Goal: Task Accomplishment & Management: Complete application form

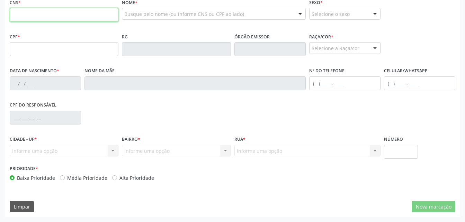
scroll to position [183, 0]
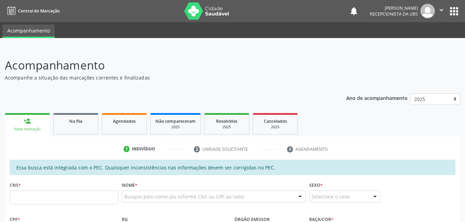
scroll to position [69, 0]
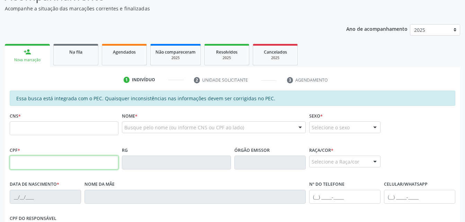
click at [103, 160] on input "text" at bounding box center [64, 163] width 109 height 14
type input "321.652.934-72"
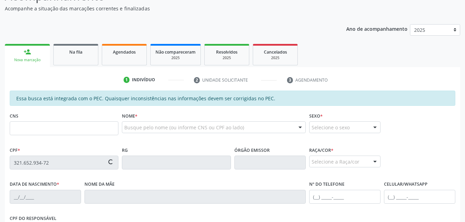
type input "700 5027 8634 6150"
type input "2[DATE]"
type input "[PERSON_NAME]"
type input "(82) 99370-9458"
type input "S/N"
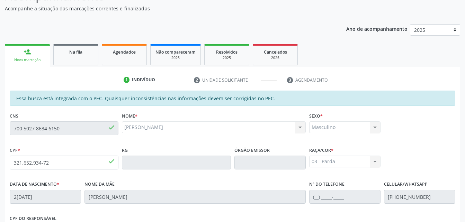
scroll to position [183, 0]
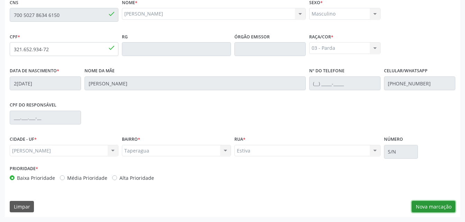
click at [413, 205] on button "Nova marcação" at bounding box center [434, 207] width 44 height 12
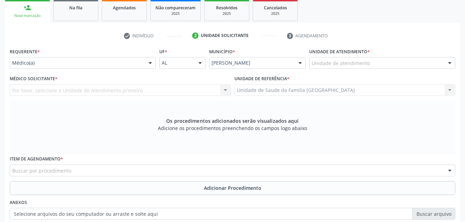
scroll to position [79, 0]
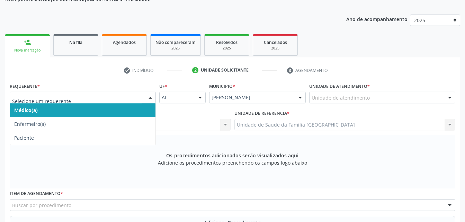
click at [150, 96] on div at bounding box center [150, 98] width 10 height 12
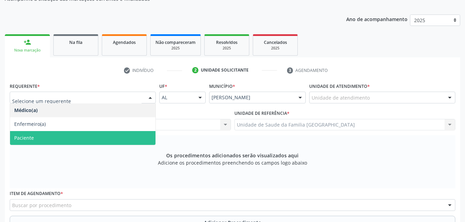
click at [142, 137] on span "Paciente" at bounding box center [82, 138] width 145 height 14
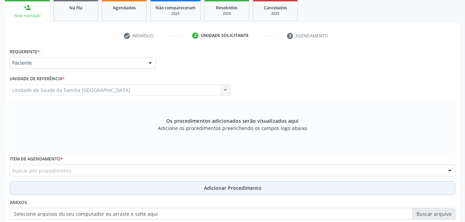
scroll to position [148, 0]
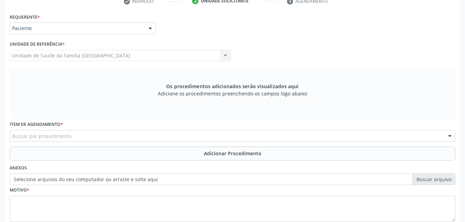
click at [123, 131] on div "Buscar por procedimento" at bounding box center [233, 136] width 446 height 12
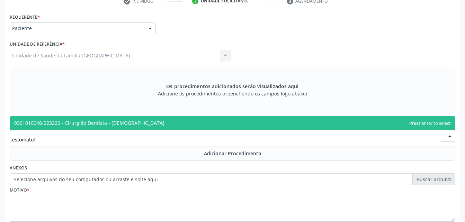
type input "estomatolo"
click at [133, 122] on span "0301010048-223220 - Cirurgião Dentista - [DEMOGRAPHIC_DATA]" at bounding box center [89, 123] width 150 height 7
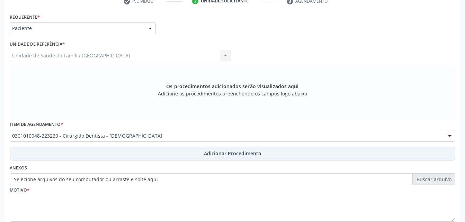
click at [152, 158] on button "Adicionar Procedimento" at bounding box center [233, 154] width 446 height 14
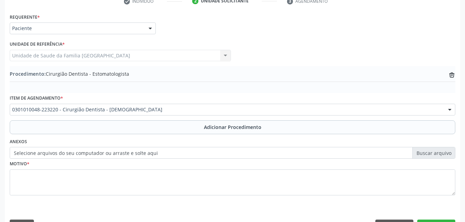
scroll to position [167, 0]
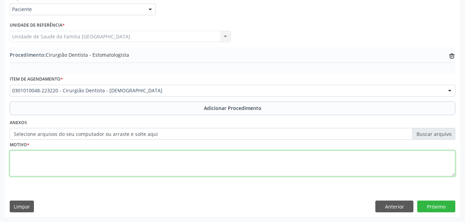
click at [158, 161] on textarea at bounding box center [233, 164] width 446 height 26
click at [23, 157] on textarea "biopsia da mucosa julgal do lado esquerdo" at bounding box center [233, 164] width 446 height 26
click at [20, 156] on textarea "biopsia da mucosa julgal do lado esquerdo" at bounding box center [233, 164] width 446 height 26
type textarea "biópsia da mucosa julgal do lado esquerdo"
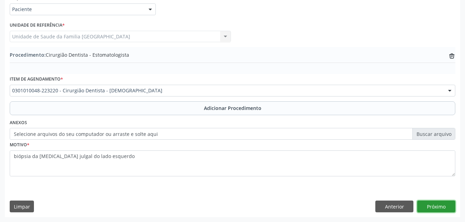
click at [442, 202] on button "Próximo" at bounding box center [436, 207] width 38 height 12
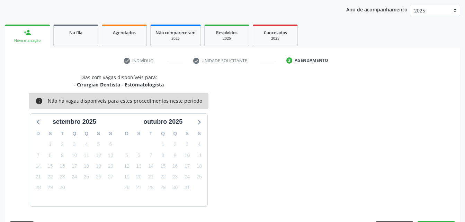
scroll to position [109, 0]
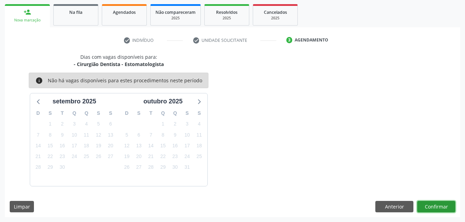
click at [420, 205] on button "Confirmar" at bounding box center [436, 207] width 38 height 12
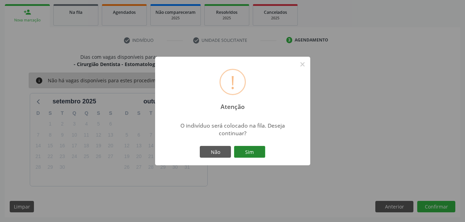
click at [250, 153] on button "Sim" at bounding box center [249, 152] width 31 height 12
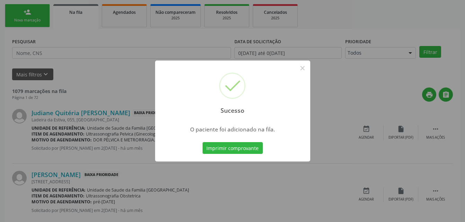
scroll to position [16, 0]
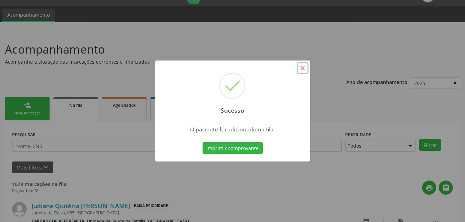
click at [304, 69] on button "×" at bounding box center [303, 68] width 12 height 12
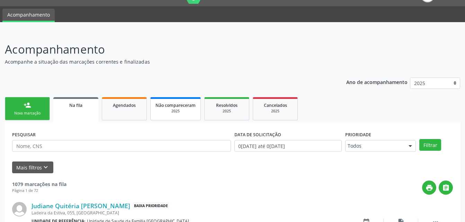
drag, startPoint x: 26, startPoint y: 116, endPoint x: 176, endPoint y: 108, distance: 149.7
click at [26, 116] on div "Nova marcação" at bounding box center [27, 113] width 35 height 5
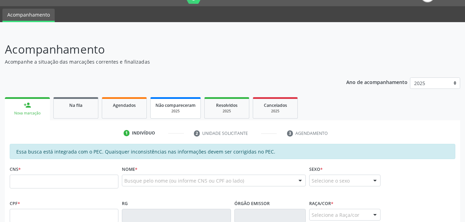
scroll to position [85, 0]
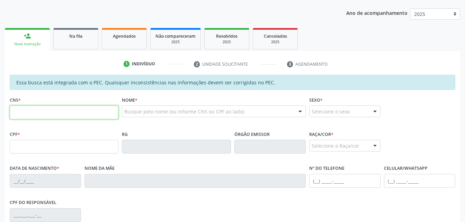
click at [74, 115] on input "text" at bounding box center [64, 113] width 109 height 14
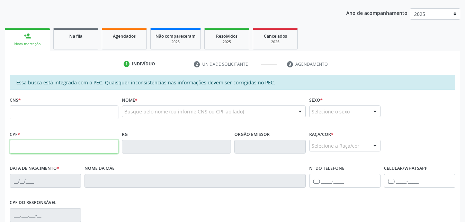
click at [14, 152] on input "text" at bounding box center [64, 147] width 109 height 14
type input "776.869.004-44"
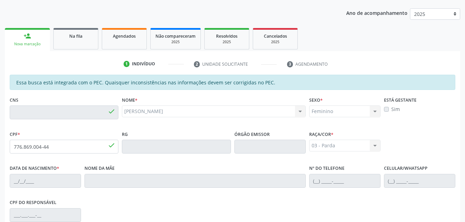
type input "703 4012 2793 8719"
type input "23/12/1971"
type input "Alaide Maria da Conceição"
type input "(82) 99305-9883"
type input "S/N"
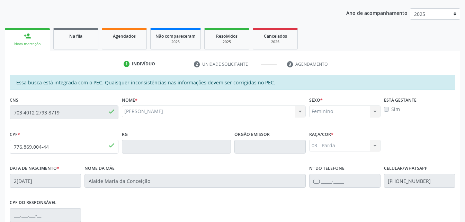
scroll to position [183, 0]
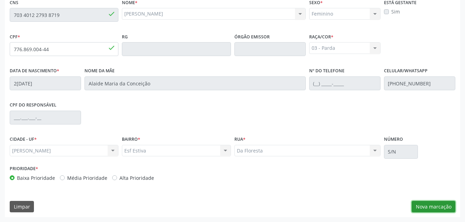
click at [444, 210] on button "Nova marcação" at bounding box center [434, 207] width 44 height 12
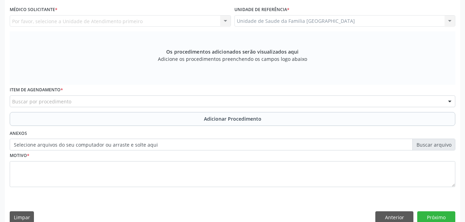
scroll to position [114, 0]
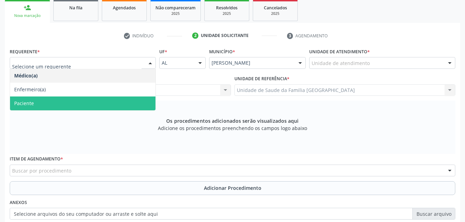
click at [127, 101] on span "Paciente" at bounding box center [82, 104] width 145 height 14
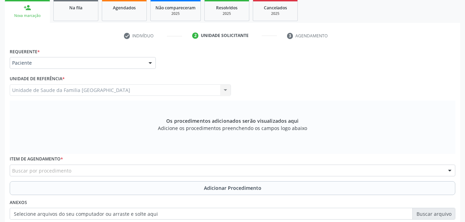
scroll to position [183, 0]
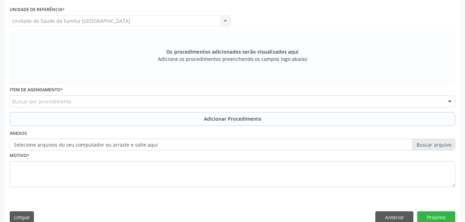
click at [123, 98] on div "Buscar por procedimento" at bounding box center [233, 102] width 446 height 12
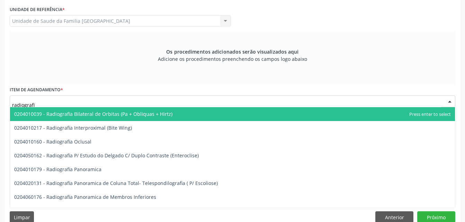
type input "radiografia"
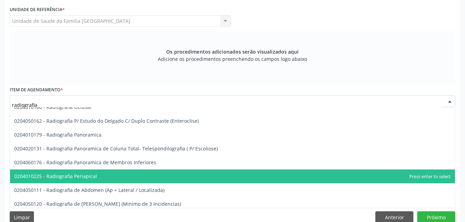
scroll to position [69, 0]
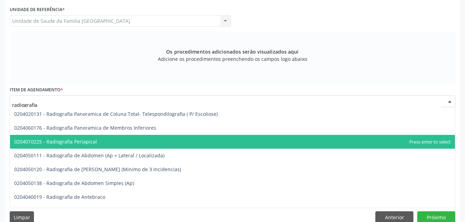
click at [130, 144] on span "0204010225 - Radiografia Periapical" at bounding box center [232, 142] width 445 height 14
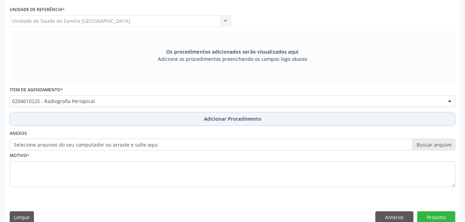
click at [135, 116] on button "Adicionar Procedimento" at bounding box center [233, 119] width 446 height 14
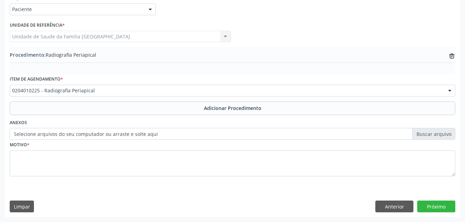
scroll to position [167, 0]
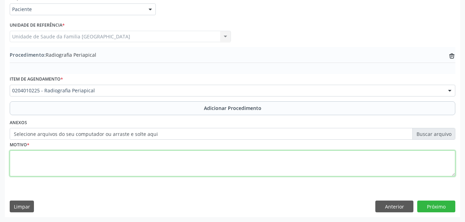
click at [141, 160] on textarea at bounding box center [233, 164] width 446 height 26
type textarea "k040 pulpite"
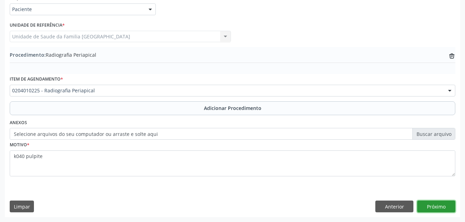
click at [439, 203] on button "Próximo" at bounding box center [436, 207] width 38 height 12
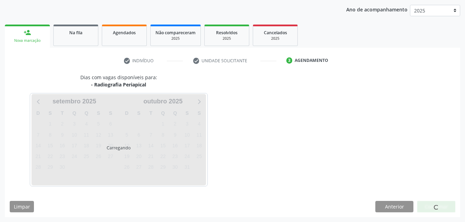
scroll to position [109, 0]
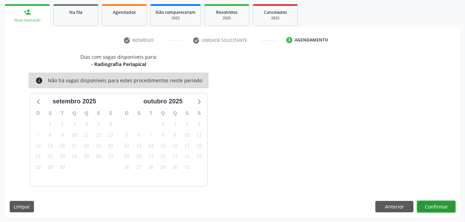
click at [439, 203] on button "Confirmar" at bounding box center [436, 207] width 38 height 12
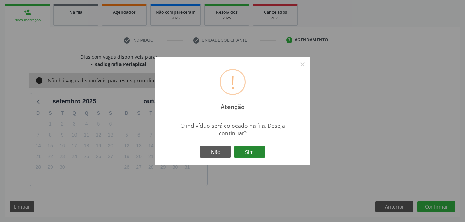
click at [258, 148] on button "Sim" at bounding box center [249, 152] width 31 height 12
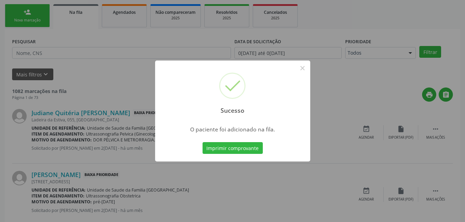
scroll to position [16, 0]
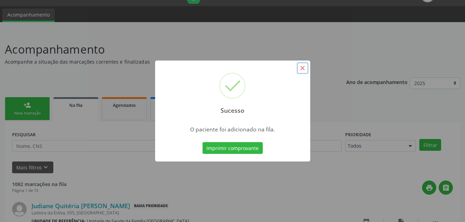
click at [299, 68] on button "×" at bounding box center [303, 68] width 12 height 12
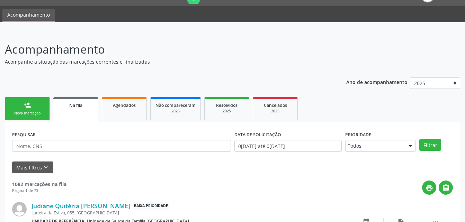
click at [21, 113] on div "Nova marcação" at bounding box center [27, 113] width 35 height 5
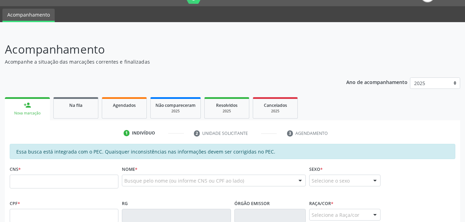
scroll to position [85, 0]
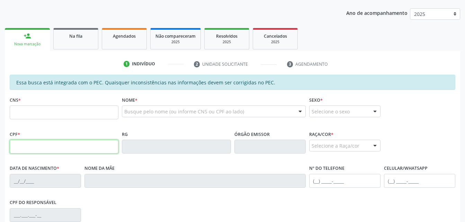
click at [39, 141] on input "text" at bounding box center [64, 147] width 109 height 14
type input "009.977.994-39"
type input "702 8031 6325 2463"
type input "20/11/1979"
type input "Celina Maria da Conceicao"
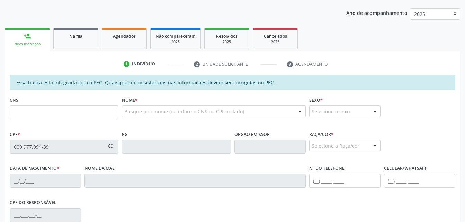
type input "(82) 99336-5859"
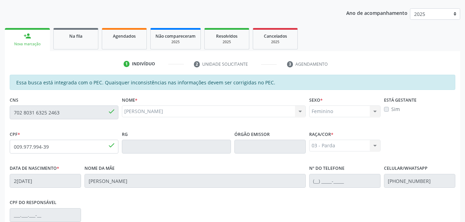
scroll to position [183, 0]
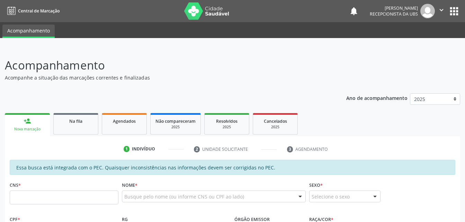
scroll to position [183, 0]
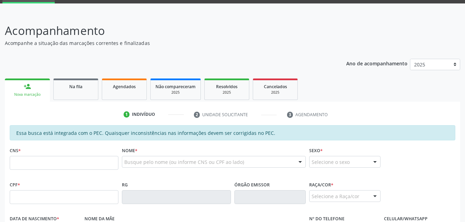
scroll to position [104, 0]
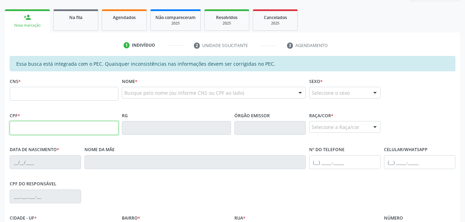
click at [42, 134] on input "text" at bounding box center [64, 128] width 109 height 14
type input "009.977.994-39"
type input "702 8031 6325 2463"
type input "20/11/1979"
type input "Celina Maria da Conceicao"
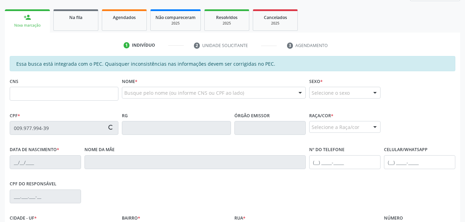
type input "(82) 99336-5859"
type input "S/N"
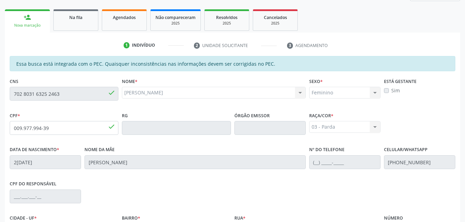
scroll to position [183, 0]
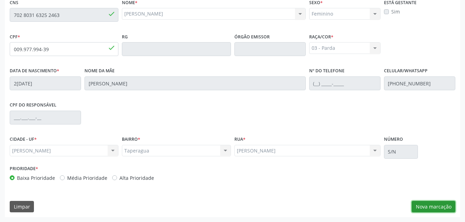
click at [425, 207] on button "Nova marcação" at bounding box center [434, 207] width 44 height 12
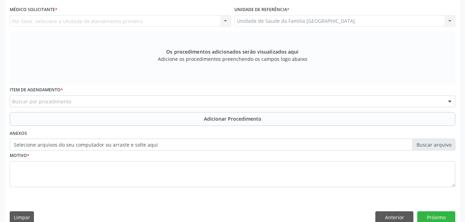
scroll to position [114, 0]
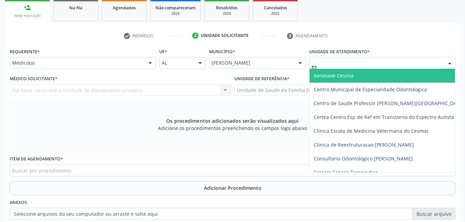
type input "est"
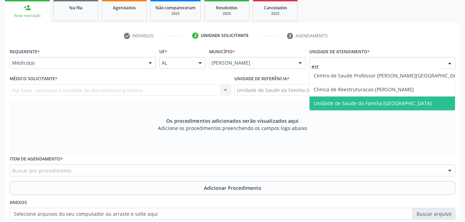
click at [344, 99] on span "Unidade de Saude da Familia [GEOGRAPHIC_DATA]" at bounding box center [389, 104] width 159 height 14
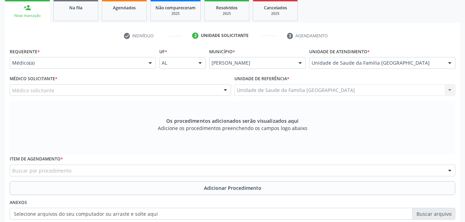
click at [157, 92] on div "Médico solicitante" at bounding box center [120, 90] width 221 height 12
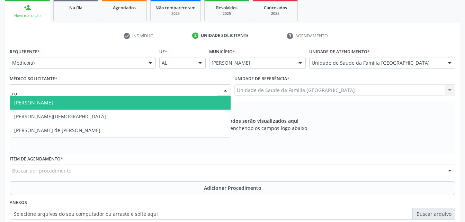
type input "rod"
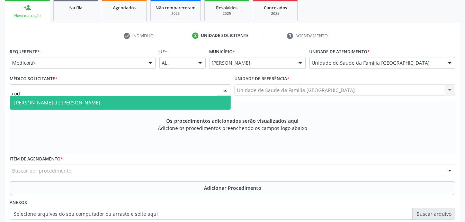
click at [160, 98] on span "Rodrigo Santana de Luna Batista" at bounding box center [120, 103] width 221 height 14
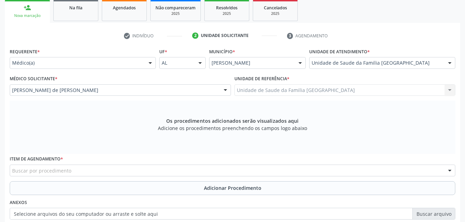
click at [159, 169] on div "Buscar por procedimento" at bounding box center [233, 171] width 446 height 12
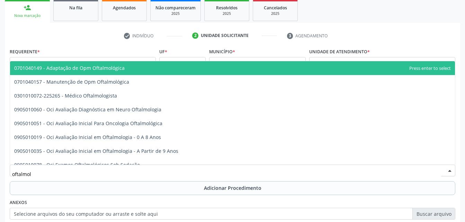
type input "oftalmolo"
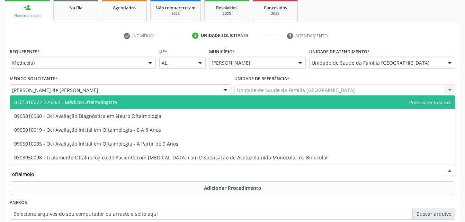
click at [135, 107] on span "0301010072-225265 - Médico Oftalmologista" at bounding box center [232, 103] width 445 height 14
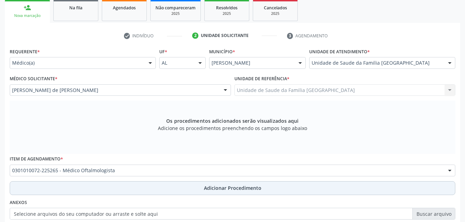
click at [166, 187] on button "Adicionar Procedimento" at bounding box center [233, 188] width 446 height 14
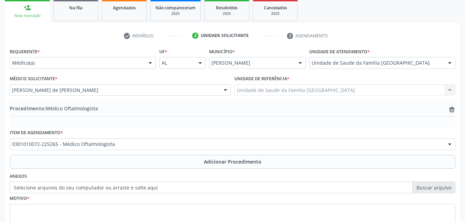
scroll to position [148, 0]
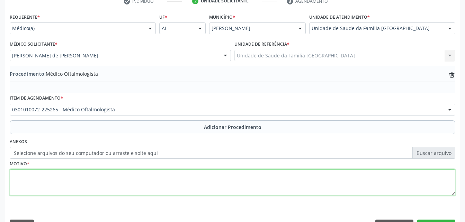
click at [160, 190] on textarea at bounding box center [233, 183] width 446 height 26
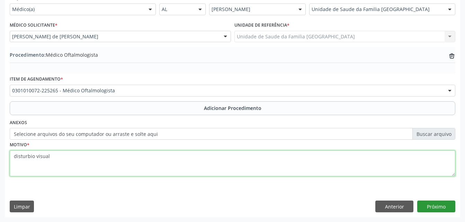
type textarea "disturbio visual"
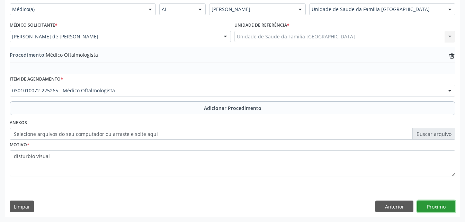
click at [449, 208] on button "Próximo" at bounding box center [436, 207] width 38 height 12
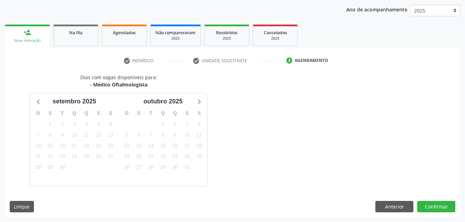
scroll to position [109, 0]
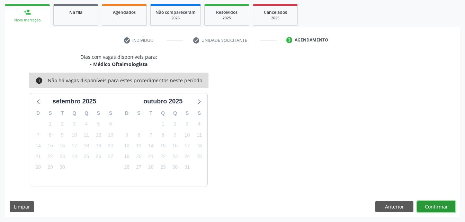
click at [449, 208] on button "Confirmar" at bounding box center [436, 207] width 38 height 12
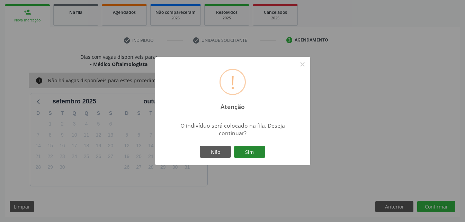
click at [256, 149] on button "Sim" at bounding box center [249, 152] width 31 height 12
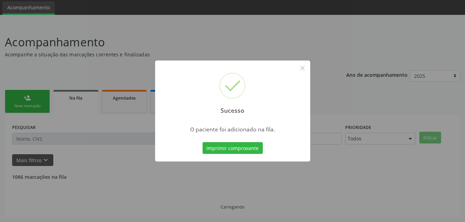
scroll to position [16, 0]
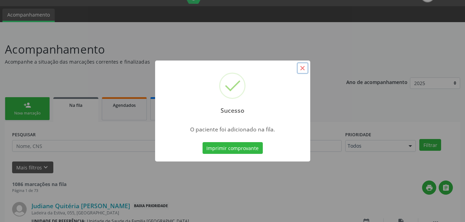
click at [304, 71] on button "×" at bounding box center [303, 68] width 12 height 12
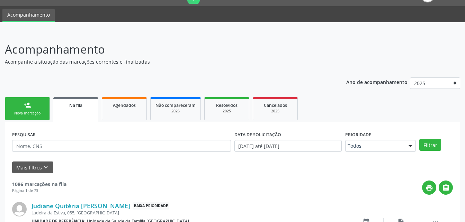
click at [52, 110] on ul "person_add Nova marcação Na fila Agendados Não compareceram 2025 Resolvidos 202…" at bounding box center [232, 109] width 455 height 27
click at [46, 113] on link "person_add Nova marcação" at bounding box center [27, 108] width 45 height 23
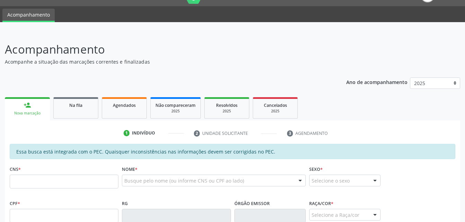
scroll to position [85, 0]
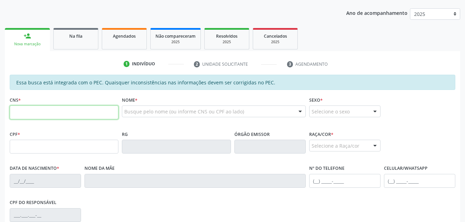
click at [47, 115] on input "text" at bounding box center [64, 113] width 109 height 14
type input "700 0053 2808 0003"
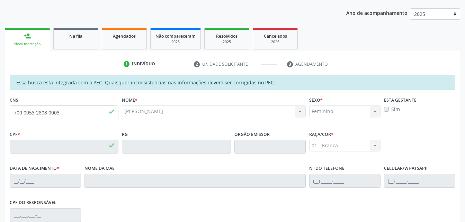
type input "335.083.248-26"
type input "02/08/1971"
type input "Luzinete da Silva"
type input "(82) 99185-3537"
type input "S/N"
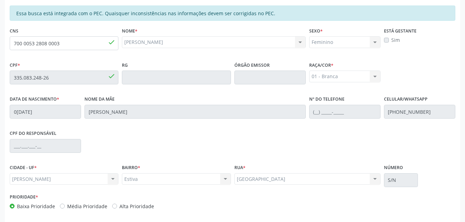
scroll to position [183, 0]
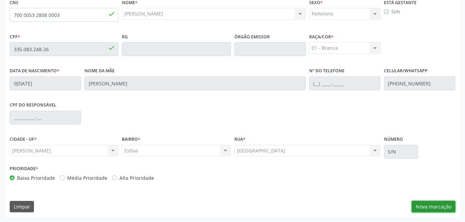
click at [439, 210] on button "Nova marcação" at bounding box center [434, 207] width 44 height 12
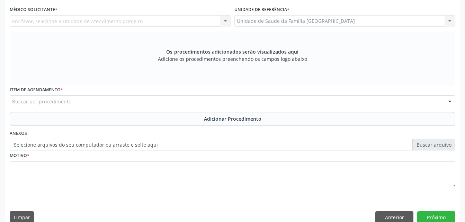
scroll to position [148, 0]
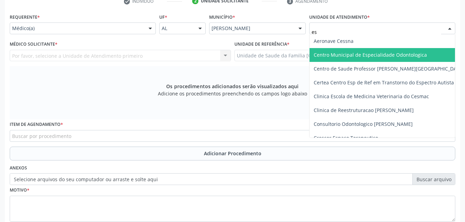
type input "est"
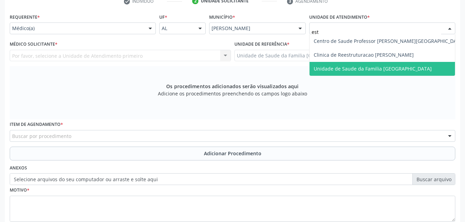
click at [349, 70] on span "Unidade de Saude da Familia [GEOGRAPHIC_DATA]" at bounding box center [373, 68] width 118 height 7
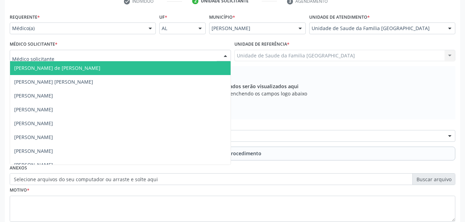
click at [130, 56] on div at bounding box center [120, 56] width 221 height 12
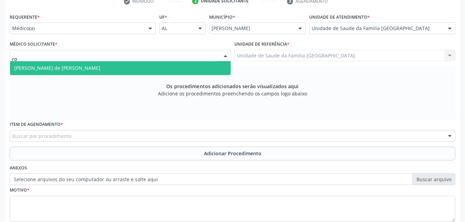
type input "rod"
click at [138, 69] on span "Rodrigo Santana de Luna Batista" at bounding box center [120, 68] width 221 height 14
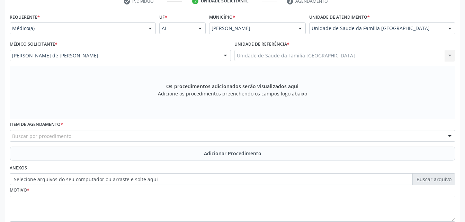
scroll to position [183, 0]
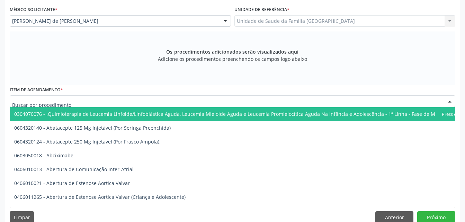
click at [132, 102] on div at bounding box center [233, 102] width 446 height 12
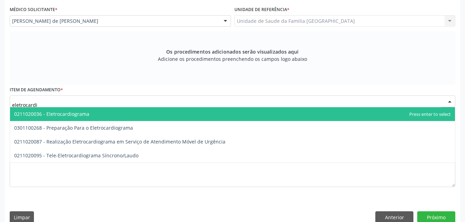
type input "eletrocardio"
click at [136, 111] on span "0211020036 - Eletrocardiograma" at bounding box center [232, 114] width 445 height 14
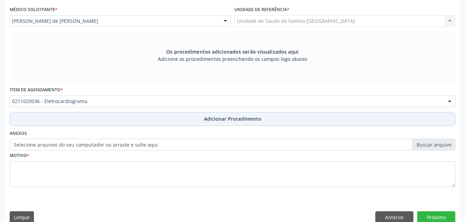
click at [204, 121] on button "Adicionar Procedimento" at bounding box center [233, 119] width 446 height 14
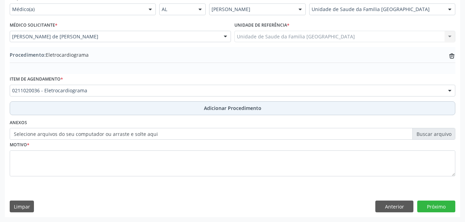
scroll to position [167, 0]
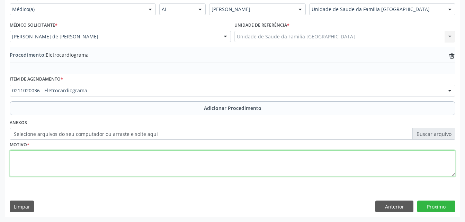
click at [204, 167] on textarea at bounding box center [233, 164] width 446 height 26
type textarea "rotina"
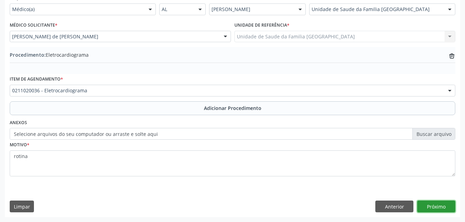
click at [446, 205] on button "Próximo" at bounding box center [436, 207] width 38 height 12
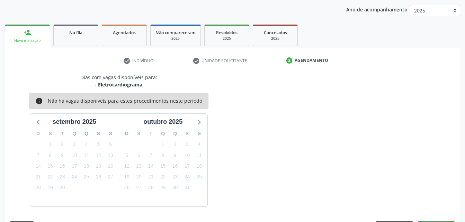
scroll to position [109, 0]
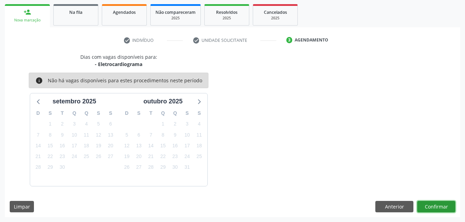
click at [438, 201] on button "Confirmar" at bounding box center [436, 207] width 38 height 12
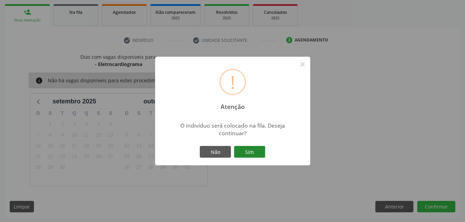
click at [241, 149] on button "Sim" at bounding box center [249, 152] width 31 height 12
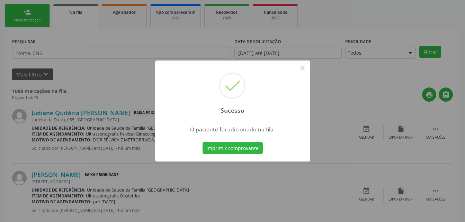
scroll to position [16, 0]
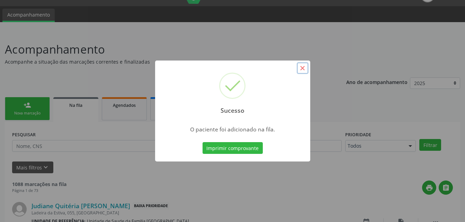
click at [303, 65] on button "×" at bounding box center [303, 68] width 12 height 12
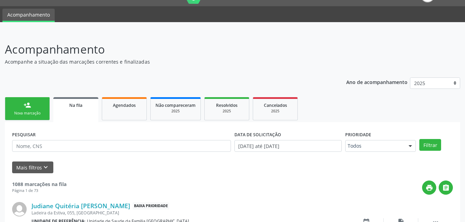
click at [47, 113] on link "person_add Nova marcação" at bounding box center [27, 108] width 45 height 23
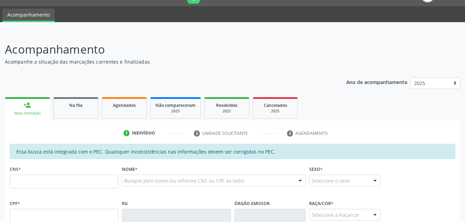
scroll to position [85, 0]
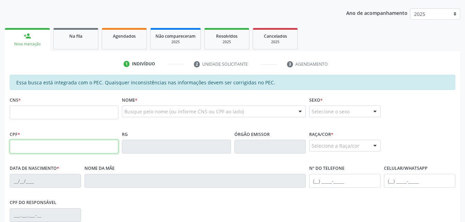
click at [58, 145] on input "text" at bounding box center [64, 147] width 109 height 14
type input "163.718.284-87"
type input "703 0038 6876 5270"
type input "27/08/1949"
type input "Marinita dos Santos"
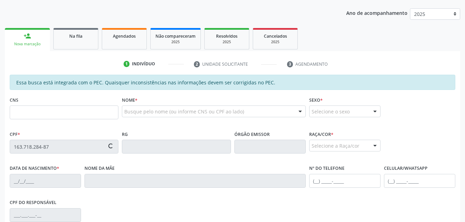
type input "(82) 99179-5971"
type input "S/N"
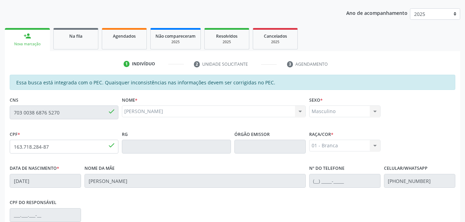
scroll to position [183, 0]
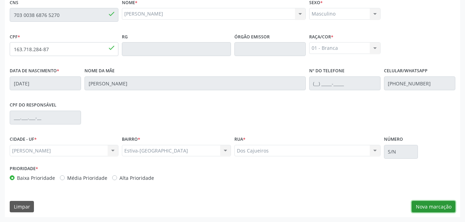
click at [437, 206] on button "Nova marcação" at bounding box center [434, 207] width 44 height 12
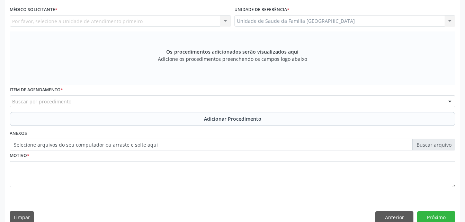
scroll to position [148, 0]
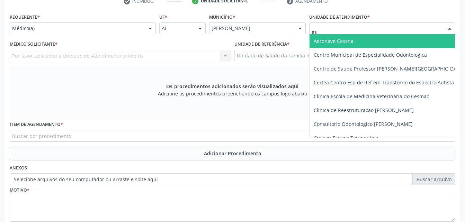
type input "est"
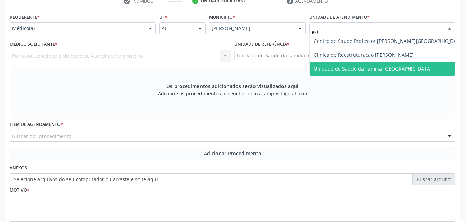
click at [347, 71] on span "Unidade de Saude da Familia [GEOGRAPHIC_DATA]" at bounding box center [373, 68] width 118 height 7
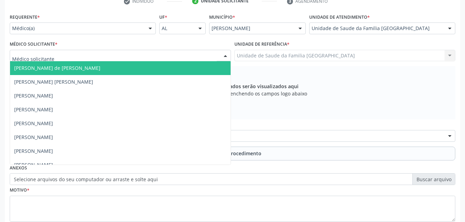
click at [93, 55] on div at bounding box center [120, 56] width 221 height 12
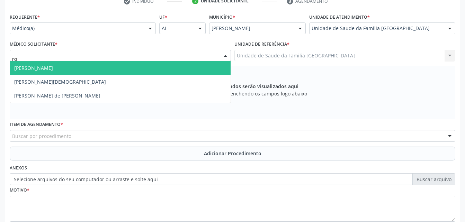
type input "rod"
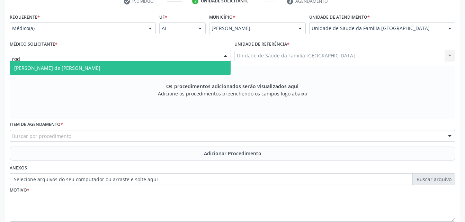
click at [102, 65] on span "Rodrigo Santana de Luna Batista" at bounding box center [120, 68] width 221 height 14
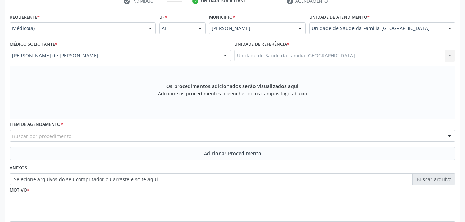
scroll to position [183, 0]
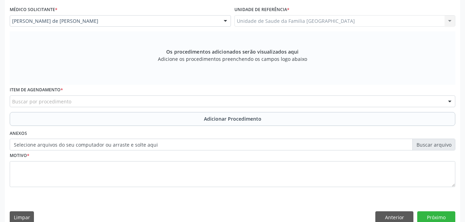
click at [145, 104] on div "Buscar por procedimento" at bounding box center [233, 102] width 446 height 12
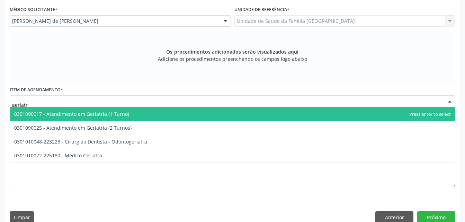
type input "geriatra"
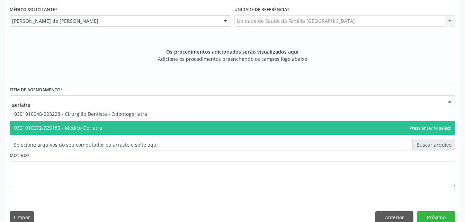
click at [145, 126] on span "0301010072-225180 - Médico Geriatra" at bounding box center [232, 128] width 445 height 14
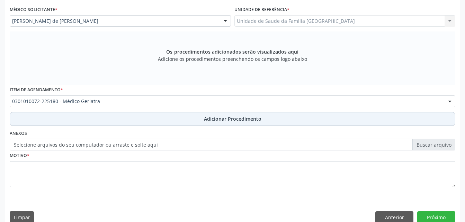
click at [167, 115] on button "Adicionar Procedimento" at bounding box center [233, 119] width 446 height 14
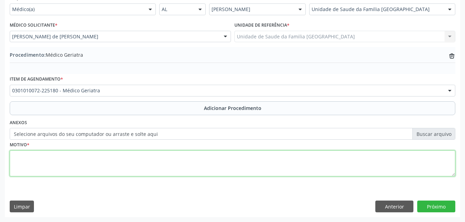
click at [171, 164] on textarea at bounding box center [233, 164] width 446 height 26
click at [20, 160] on textarea "hepertensão" at bounding box center [233, 164] width 446 height 26
type textarea "hipertensão"
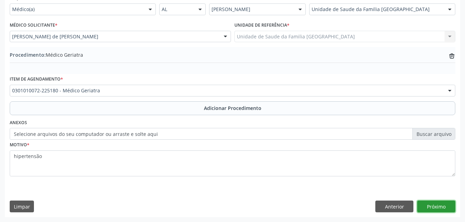
click at [433, 205] on button "Próximo" at bounding box center [436, 207] width 38 height 12
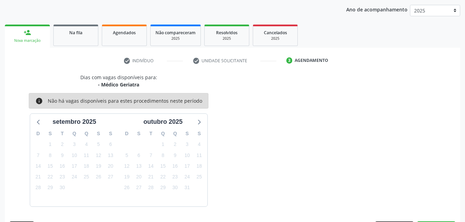
scroll to position [109, 0]
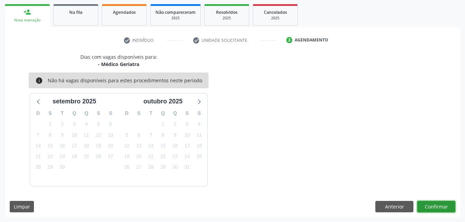
click at [436, 204] on button "Confirmar" at bounding box center [436, 207] width 38 height 12
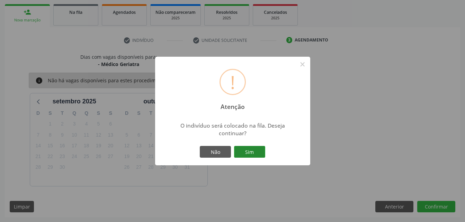
click at [248, 147] on button "Sim" at bounding box center [249, 152] width 31 height 12
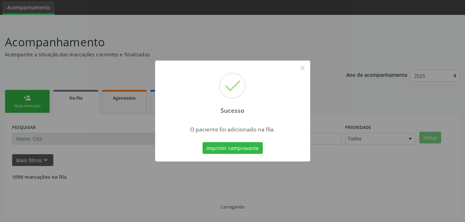
scroll to position [16, 0]
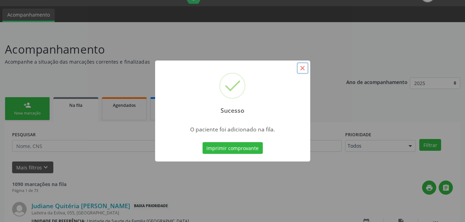
click at [304, 66] on button "×" at bounding box center [303, 68] width 12 height 12
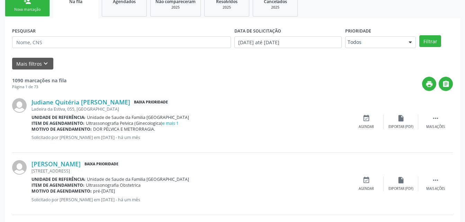
scroll to position [51, 0]
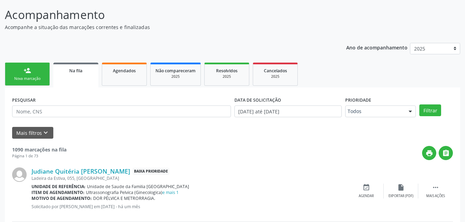
drag, startPoint x: 45, startPoint y: 72, endPoint x: 166, endPoint y: 61, distance: 121.7
click at [44, 72] on link "person_add Nova marcação" at bounding box center [27, 74] width 45 height 23
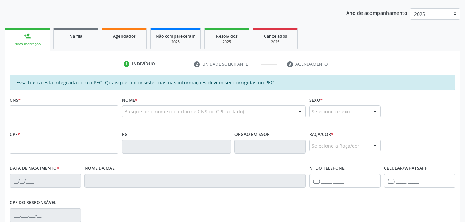
scroll to position [120, 0]
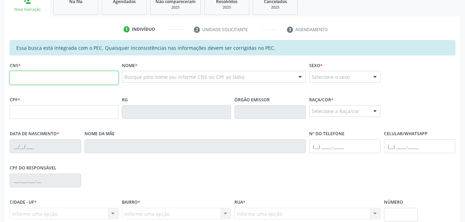
click at [101, 78] on input "text" at bounding box center [64, 78] width 109 height 14
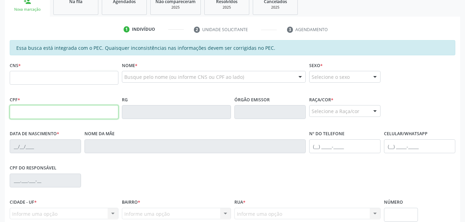
click at [16, 112] on input "text" at bounding box center [64, 112] width 109 height 14
type input "163.718.284-87"
type input "703 0038 6876 5270"
type input "27/08/1949"
type input "Marinita dos Santos"
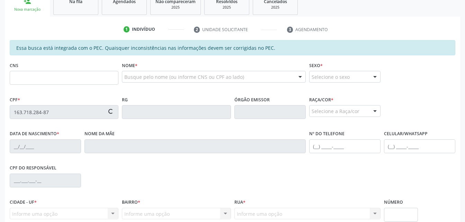
type input "(82) 99179-5971"
type input "S/N"
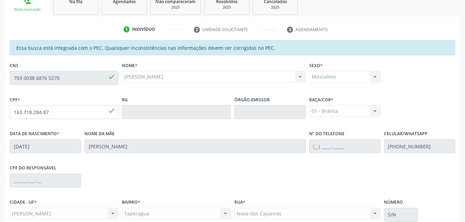
scroll to position [183, 0]
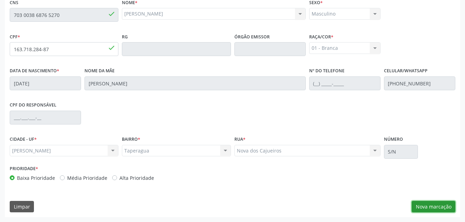
click at [439, 207] on button "Nova marcação" at bounding box center [434, 207] width 44 height 12
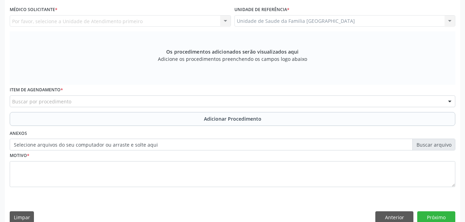
scroll to position [148, 0]
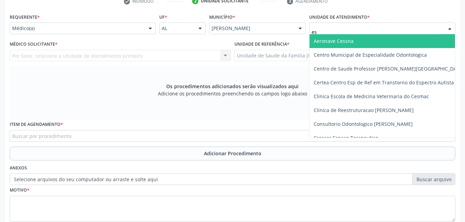
type input "est"
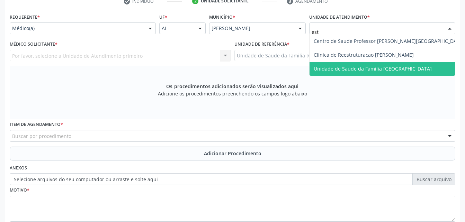
click at [335, 67] on span "Unidade de Saude da Familia [GEOGRAPHIC_DATA]" at bounding box center [373, 68] width 118 height 7
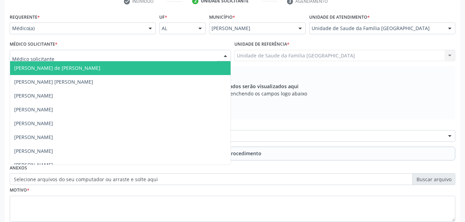
click at [156, 54] on div at bounding box center [120, 56] width 221 height 12
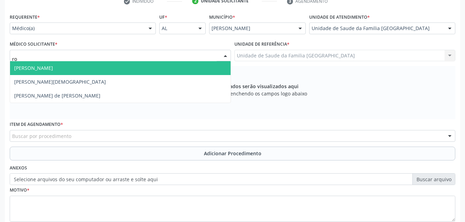
type input "rod"
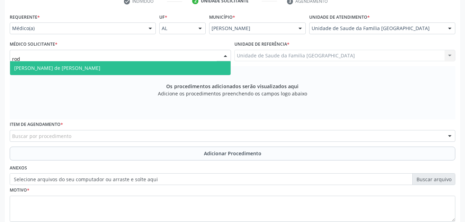
click at [163, 70] on span "Rodrigo Santana de Luna Batista" at bounding box center [120, 68] width 221 height 14
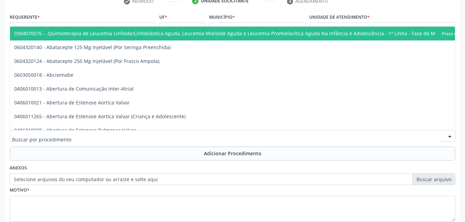
click at [179, 135] on div at bounding box center [233, 136] width 446 height 12
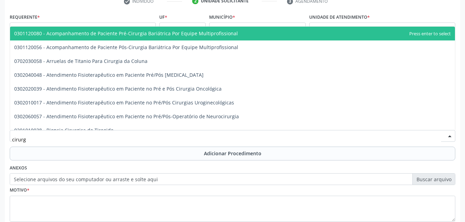
type input "cirurgi"
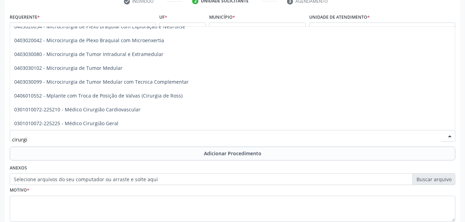
scroll to position [1316, 0]
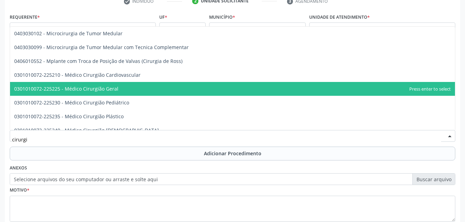
click at [203, 91] on span "0301010072-225225 - Médico Cirurgião Geral" at bounding box center [232, 89] width 445 height 14
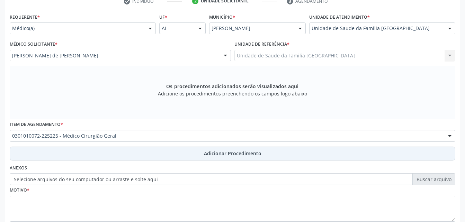
click at [226, 155] on span "Adicionar Procedimento" at bounding box center [232, 153] width 57 height 7
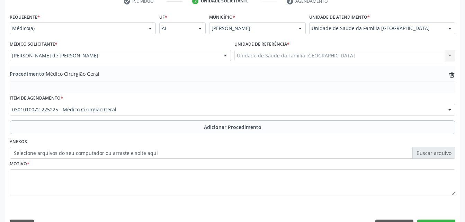
scroll to position [167, 0]
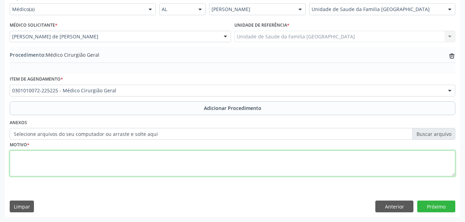
click at [216, 160] on textarea at bounding box center [233, 164] width 446 height 26
type textarea "hérnia inguinal"
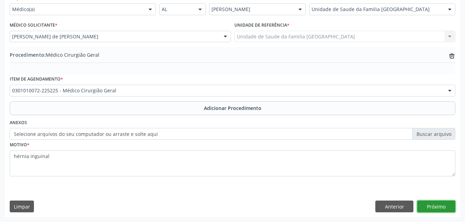
click at [431, 208] on button "Próximo" at bounding box center [436, 207] width 38 height 12
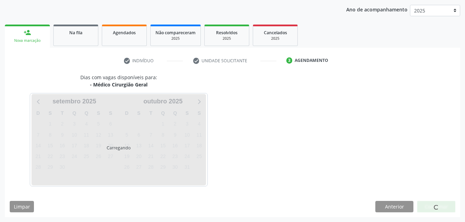
scroll to position [109, 0]
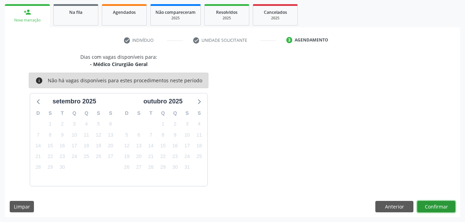
click at [426, 207] on button "Confirmar" at bounding box center [436, 207] width 38 height 12
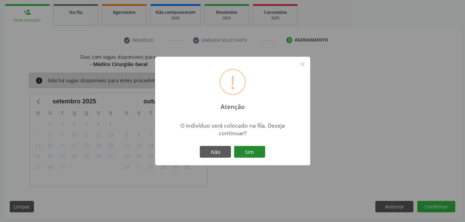
click at [257, 153] on button "Sim" at bounding box center [249, 152] width 31 height 12
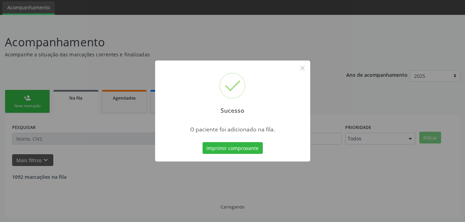
scroll to position [16, 0]
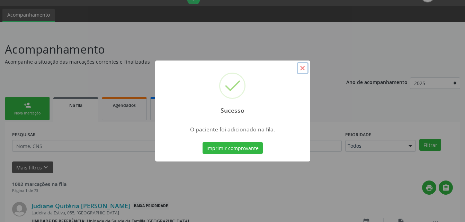
click at [301, 69] on button "×" at bounding box center [303, 68] width 12 height 12
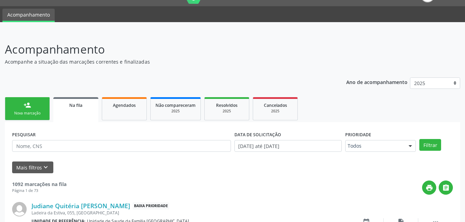
scroll to position [85, 0]
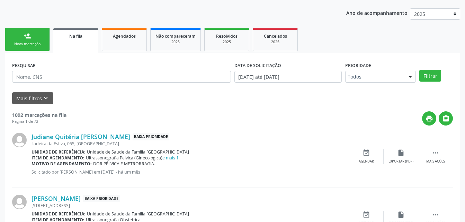
click at [29, 34] on div "person_add" at bounding box center [28, 36] width 8 height 8
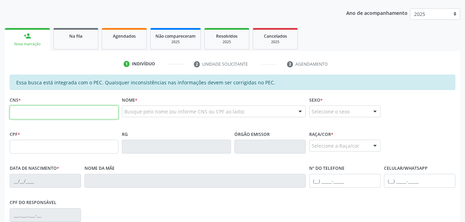
click at [66, 116] on input "text" at bounding box center [64, 113] width 109 height 14
type input "708 6060 3680 3987"
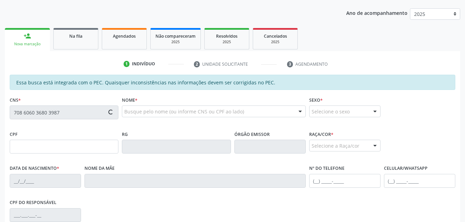
type input "057.742.004-69"
type input "22/03/1997"
type input "Veronise Lima da Silva"
type input "(82) 99416-0119"
type input "(82) 99446-0872"
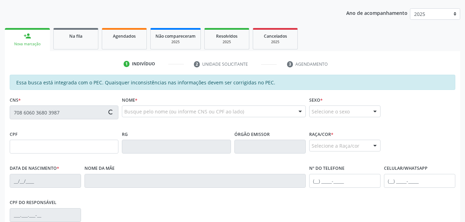
type input "S/N"
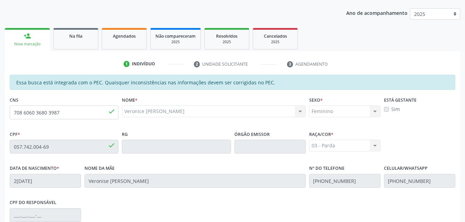
scroll to position [183, 0]
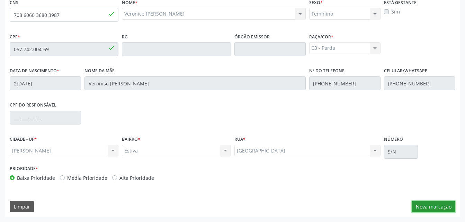
click at [445, 207] on button "Nova marcação" at bounding box center [434, 207] width 44 height 12
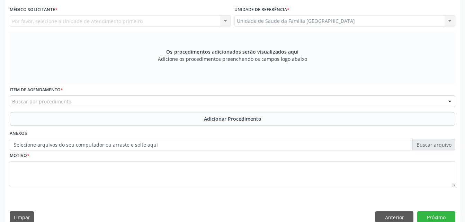
scroll to position [114, 0]
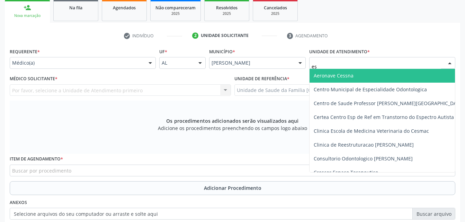
type input "est"
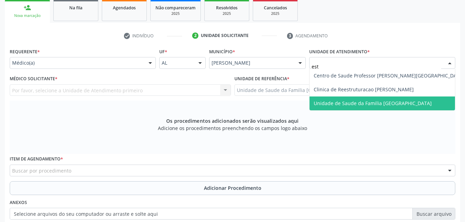
click at [357, 107] on span "Unidade de Saude da Familia [GEOGRAPHIC_DATA]" at bounding box center [389, 104] width 159 height 14
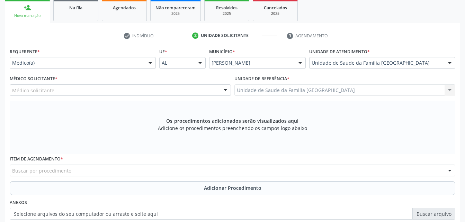
click at [81, 91] on div "Médico solicitante" at bounding box center [120, 90] width 221 height 12
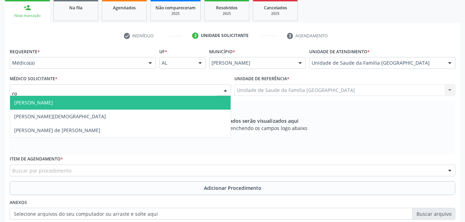
type input "rod"
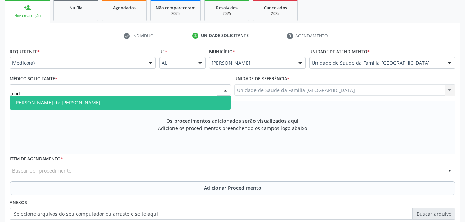
click at [91, 105] on span "Rodrigo Santana de Luna Batista" at bounding box center [120, 103] width 221 height 14
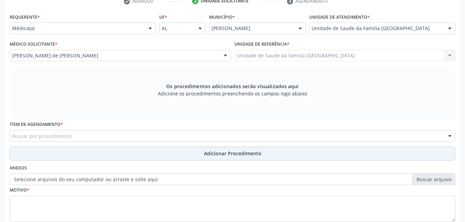
scroll to position [183, 0]
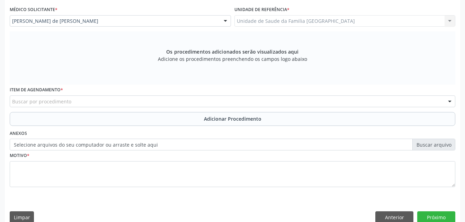
click at [106, 101] on div "Buscar por procedimento" at bounding box center [233, 102] width 446 height 12
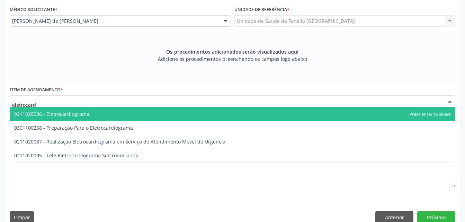
type input "eletrocardi"
click at [115, 110] on span "0211020036 - Eletrocardiograma" at bounding box center [232, 114] width 445 height 14
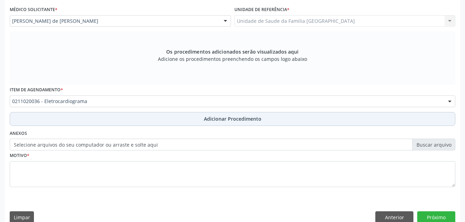
click at [131, 119] on button "Adicionar Procedimento" at bounding box center [233, 119] width 446 height 14
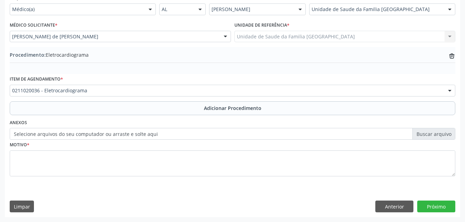
scroll to position [167, 0]
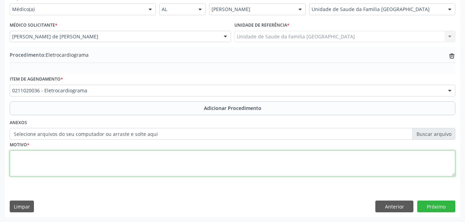
click at [123, 151] on textarea at bounding box center [233, 164] width 446 height 26
type textarea "has"
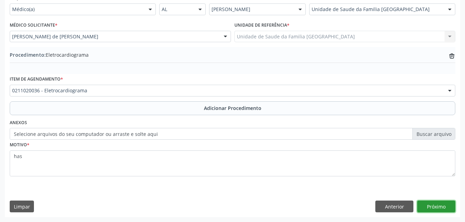
click at [437, 206] on button "Próximo" at bounding box center [436, 207] width 38 height 12
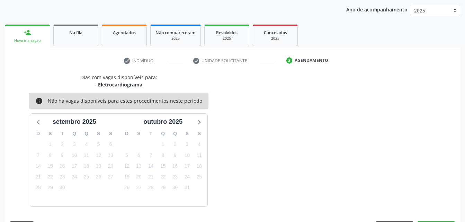
scroll to position [109, 0]
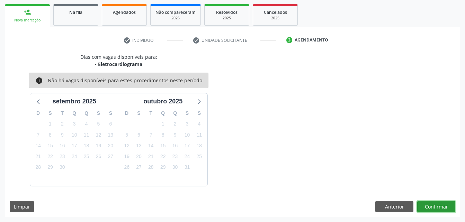
click at [433, 204] on button "Confirmar" at bounding box center [436, 207] width 38 height 12
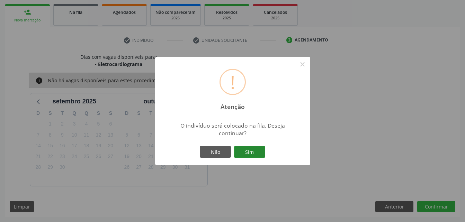
click at [251, 154] on button "Sim" at bounding box center [249, 152] width 31 height 12
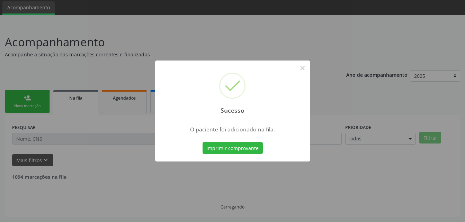
scroll to position [16, 0]
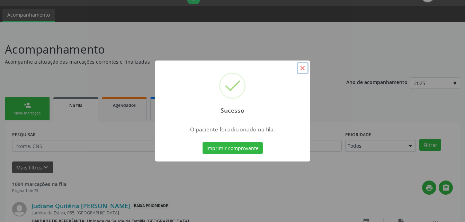
click at [305, 69] on button "×" at bounding box center [303, 68] width 12 height 12
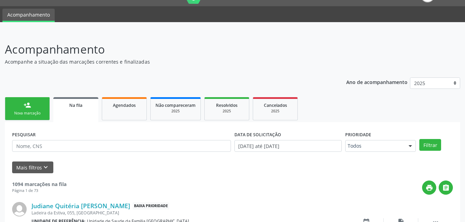
click at [44, 102] on link "person_add Nova marcação" at bounding box center [27, 108] width 45 height 23
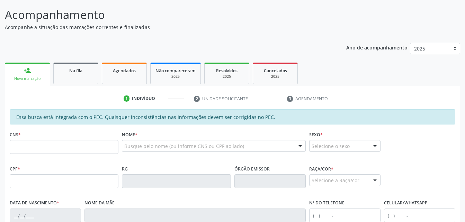
scroll to position [85, 0]
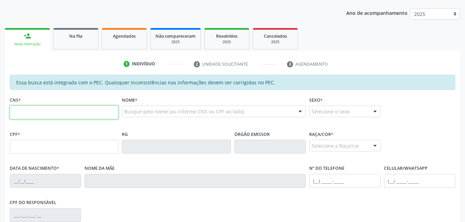
click at [58, 108] on input "text" at bounding box center [64, 113] width 109 height 14
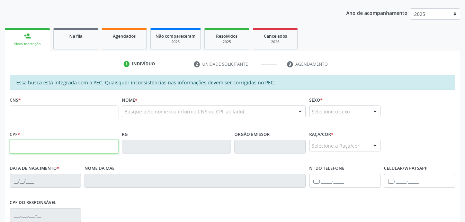
click at [21, 145] on input "text" at bounding box center [64, 147] width 109 height 14
type input "860.807.334-04"
type input "704 2007 7721 3082"
type input "03/08/1971"
type input "Maria Dolores da Silva"
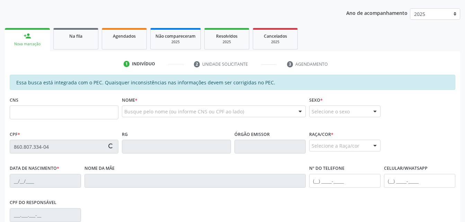
type input "(82) 99436-9933"
type input "152"
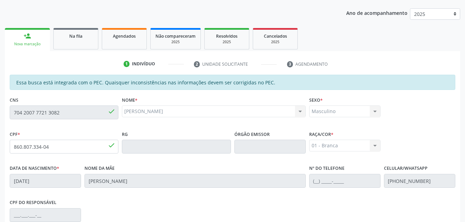
scroll to position [183, 0]
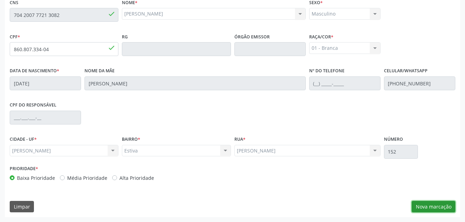
click at [442, 210] on button "Nova marcação" at bounding box center [434, 207] width 44 height 12
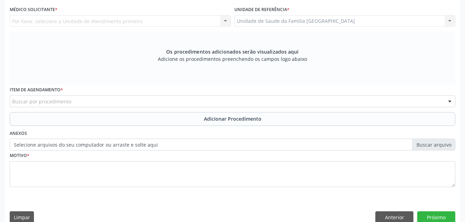
scroll to position [148, 0]
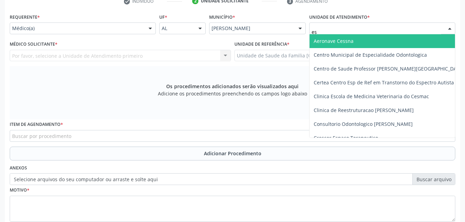
type input "est"
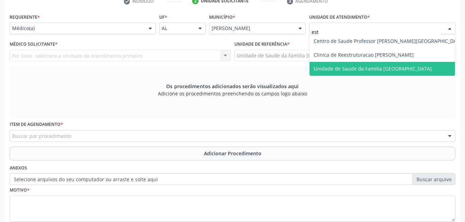
click at [351, 70] on span "Unidade de Saude da Familia [GEOGRAPHIC_DATA]" at bounding box center [373, 68] width 118 height 7
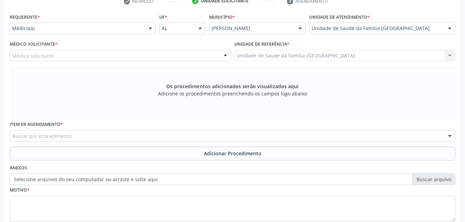
click at [121, 56] on div "Médico solicitante" at bounding box center [120, 56] width 221 height 12
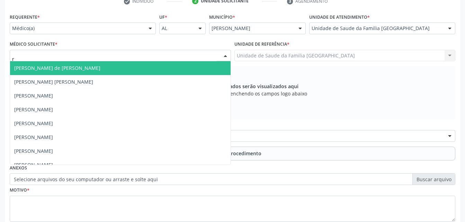
type input "ro"
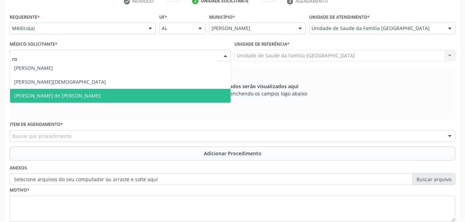
click at [130, 91] on span "Rodrigo Santana de Luna Batista" at bounding box center [120, 96] width 221 height 14
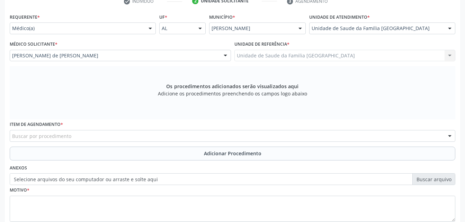
click at [126, 136] on div "Buscar por procedimento" at bounding box center [233, 136] width 446 height 12
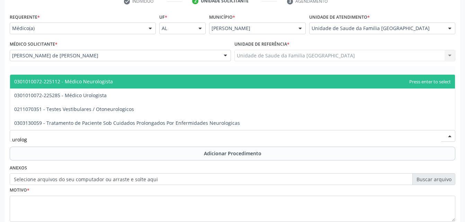
type input "urologi"
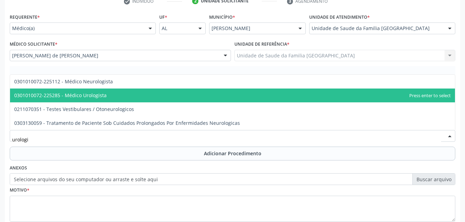
click at [164, 96] on span "0301010072-225285 - Médico Urologista" at bounding box center [232, 96] width 445 height 14
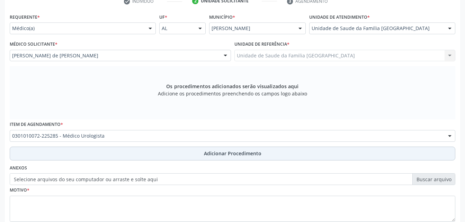
click at [192, 154] on button "Adicionar Procedimento" at bounding box center [233, 154] width 446 height 14
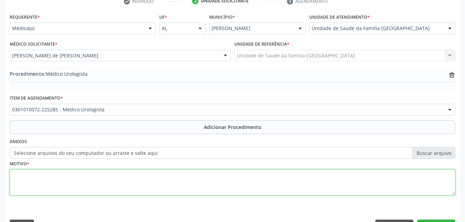
click at [185, 186] on textarea at bounding box center [233, 183] width 446 height 26
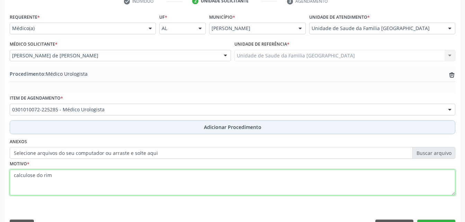
scroll to position [167, 0]
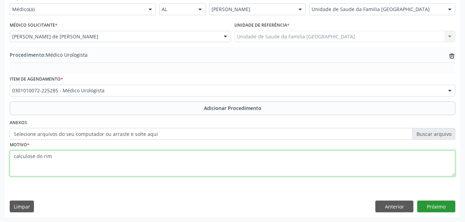
type textarea "calculose do rim"
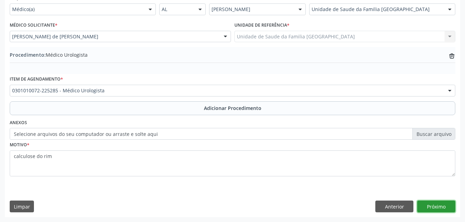
click at [436, 203] on button "Próximo" at bounding box center [436, 207] width 38 height 12
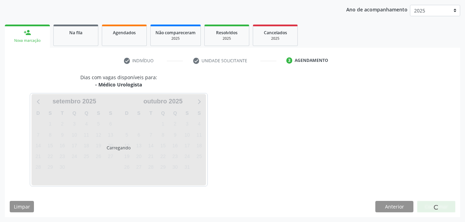
scroll to position [109, 0]
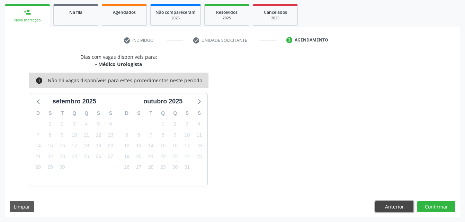
click at [407, 206] on button "Anterior" at bounding box center [394, 207] width 38 height 12
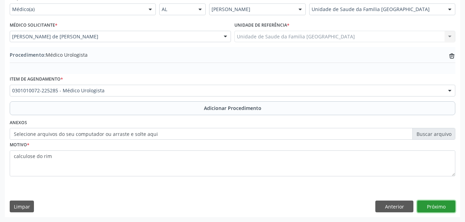
click at [444, 209] on button "Próximo" at bounding box center [436, 207] width 38 height 12
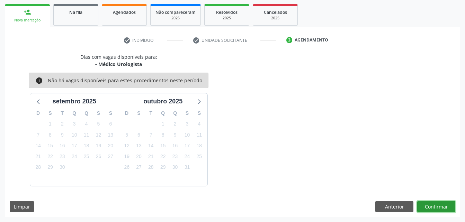
click at [438, 204] on button "Confirmar" at bounding box center [436, 207] width 38 height 12
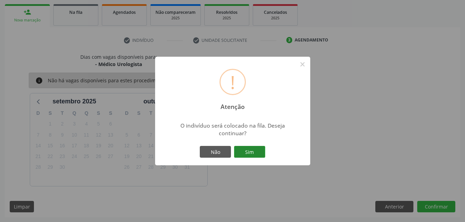
click at [251, 151] on button "Sim" at bounding box center [249, 152] width 31 height 12
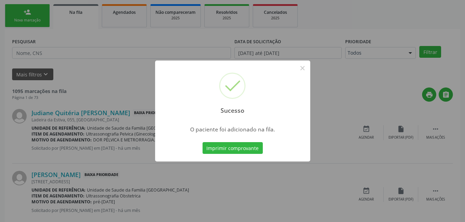
scroll to position [16, 0]
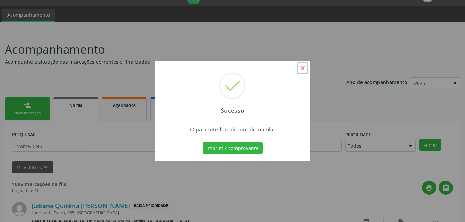
click at [301, 68] on button "×" at bounding box center [303, 68] width 12 height 12
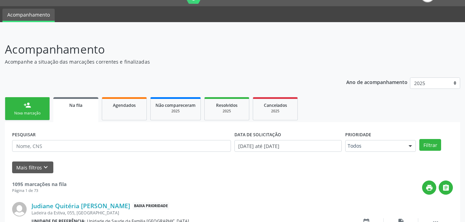
drag, startPoint x: 45, startPoint y: 108, endPoint x: 99, endPoint y: 119, distance: 55.1
click at [45, 108] on link "person_add Nova marcação" at bounding box center [27, 108] width 45 height 23
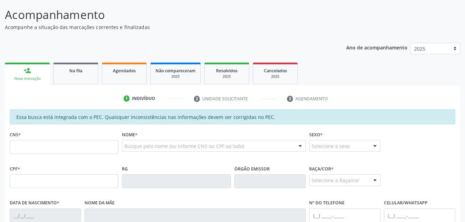
scroll to position [85, 0]
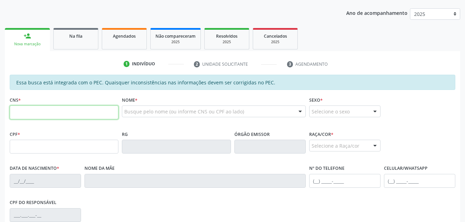
click at [85, 114] on input "text" at bounding box center [64, 113] width 109 height 14
type input "704 2007 7721 3082"
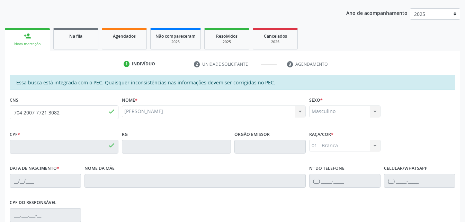
type input "860.807.334-04"
type input "03/08/1971"
type input "Maria Dolores da Silva"
type input "(82) 99436-9933"
type input "152"
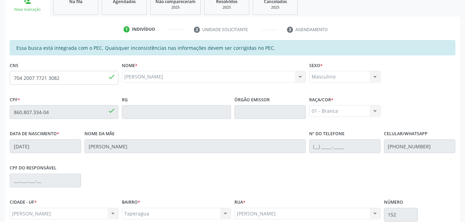
scroll to position [183, 0]
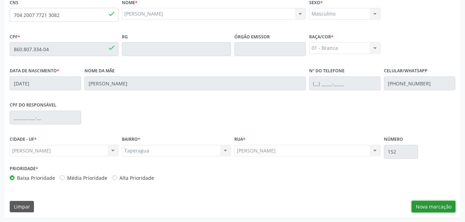
click at [424, 208] on button "Nova marcação" at bounding box center [434, 207] width 44 height 12
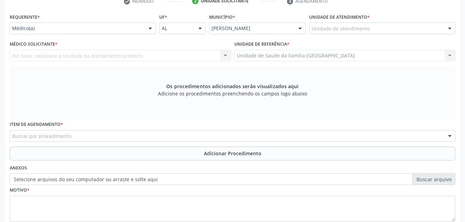
scroll to position [79, 0]
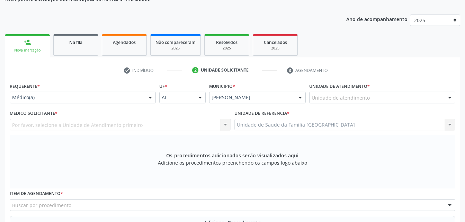
click at [365, 92] on div "Unidade de atendimento" at bounding box center [382, 98] width 146 height 12
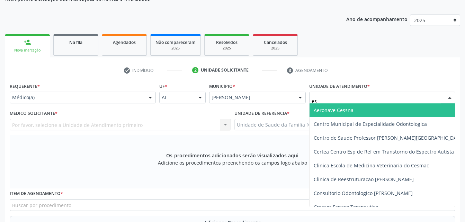
type input "est"
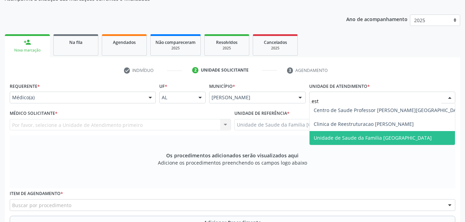
click at [388, 141] on span "Unidade de Saude da Familia [GEOGRAPHIC_DATA]" at bounding box center [373, 138] width 118 height 7
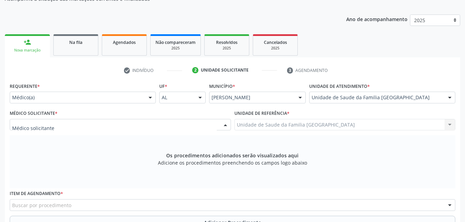
click at [211, 128] on div at bounding box center [120, 125] width 221 height 12
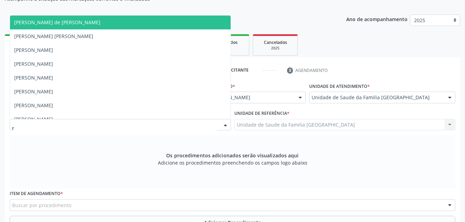
type input "ro"
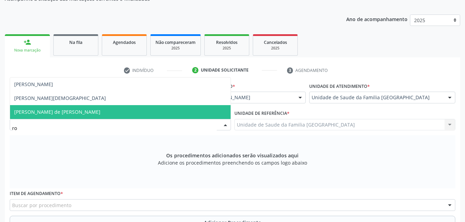
click at [171, 116] on span "Rodrigo Santana de Luna Batista" at bounding box center [120, 112] width 221 height 14
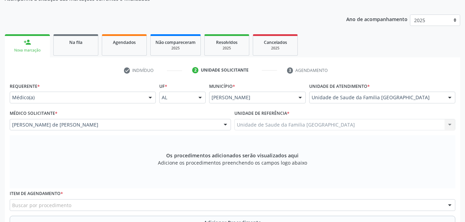
scroll to position [148, 0]
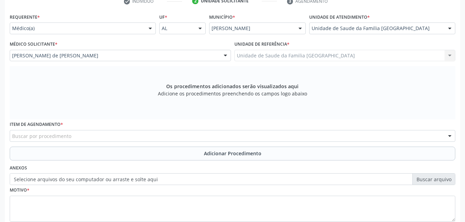
click at [173, 139] on div "Buscar por procedimento" at bounding box center [233, 136] width 446 height 12
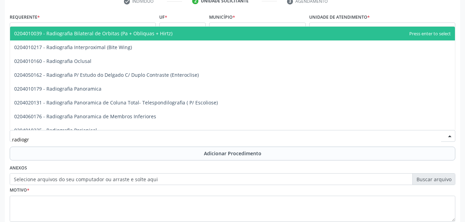
type input "radiogra"
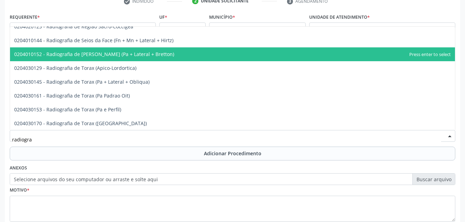
scroll to position [894, 0]
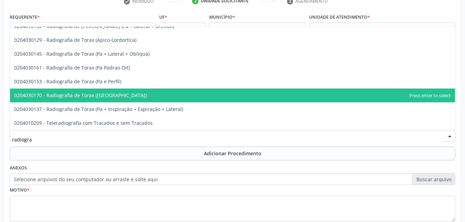
click at [147, 96] on span "0204030170 - Radiografia de Torax (Pa)" at bounding box center [232, 96] width 445 height 14
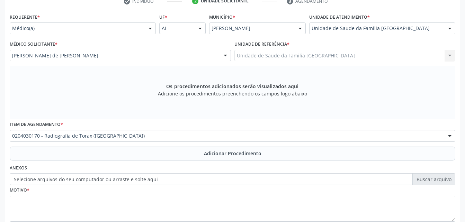
click at [208, 152] on span "Adicionar Procedimento" at bounding box center [232, 153] width 57 height 7
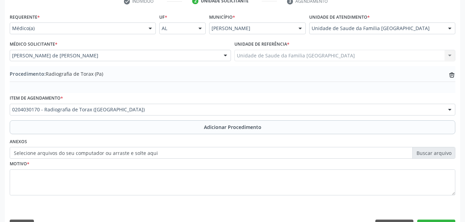
scroll to position [167, 0]
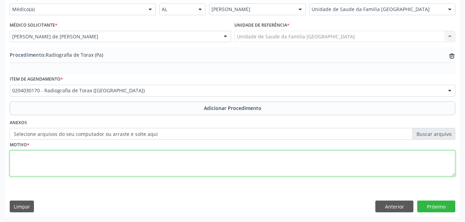
click at [196, 160] on textarea at bounding box center [233, 164] width 446 height 26
type textarea "tabagismo"
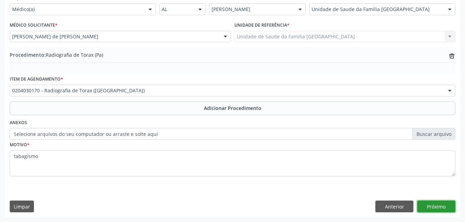
click at [431, 201] on button "Próximo" at bounding box center [436, 207] width 38 height 12
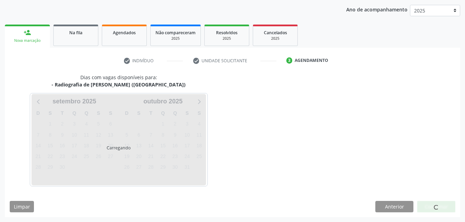
scroll to position [109, 0]
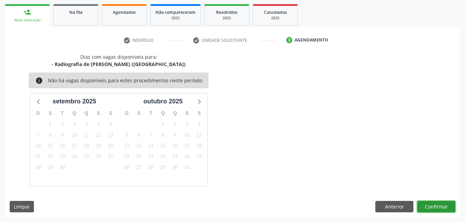
click at [432, 207] on button "Confirmar" at bounding box center [436, 207] width 38 height 12
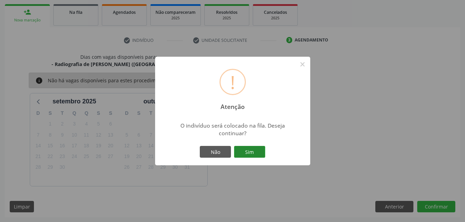
click at [254, 151] on button "Sim" at bounding box center [249, 152] width 31 height 12
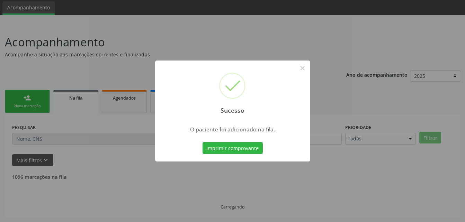
scroll to position [16, 0]
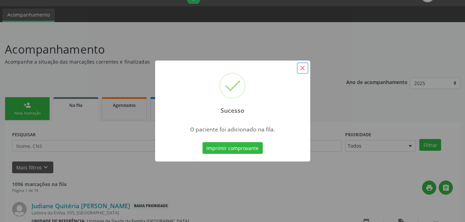
click at [303, 70] on button "×" at bounding box center [303, 68] width 12 height 12
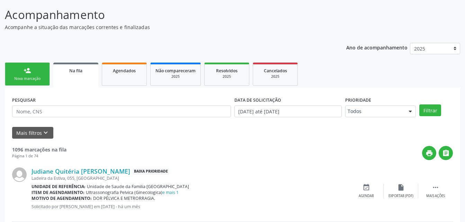
scroll to position [85, 0]
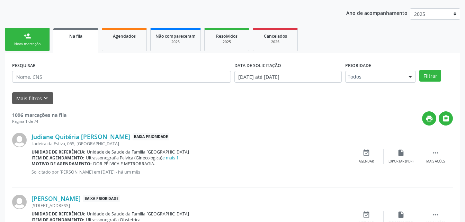
click at [28, 46] on div "Nova marcação" at bounding box center [27, 44] width 35 height 5
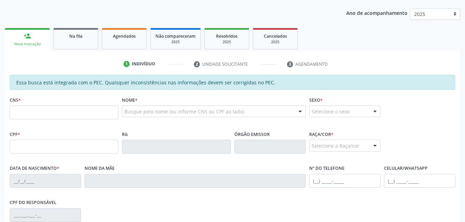
scroll to position [120, 0]
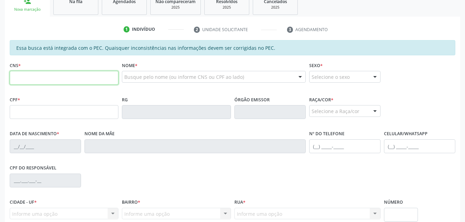
click at [47, 76] on input "text" at bounding box center [64, 78] width 109 height 14
type input "704 2007 7721 3082"
type input "860.807.334-04"
type input "03/08/1971"
type input "Maria Dolores da Silva"
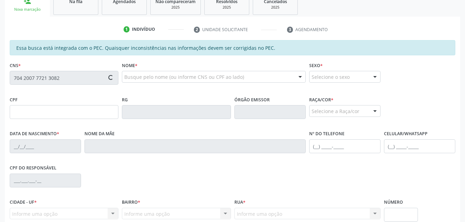
type input "(82) 99436-9933"
type input "152"
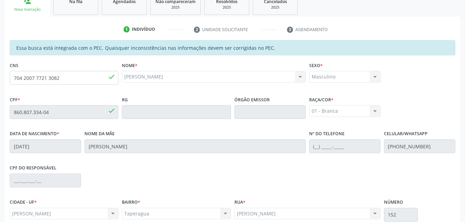
scroll to position [183, 0]
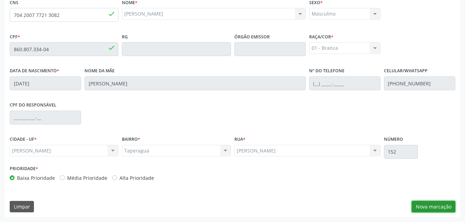
click at [418, 203] on button "Nova marcação" at bounding box center [434, 207] width 44 height 12
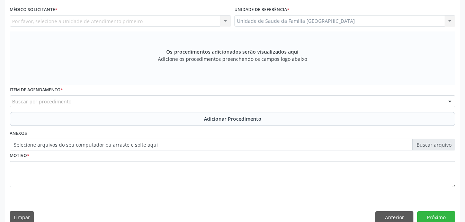
scroll to position [114, 0]
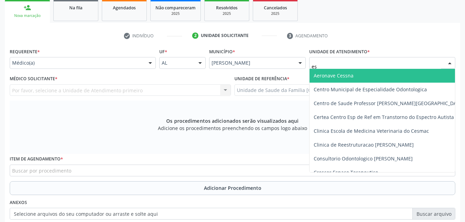
type input "est"
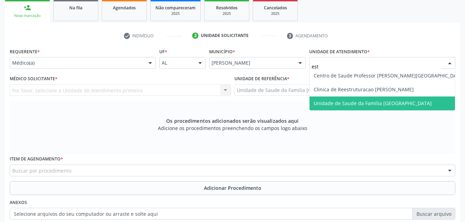
click at [386, 97] on span "Unidade de Saude da Familia [GEOGRAPHIC_DATA]" at bounding box center [389, 104] width 159 height 14
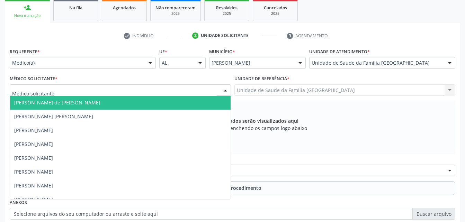
click at [175, 94] on div at bounding box center [120, 90] width 221 height 12
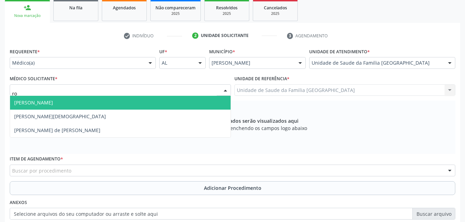
type input "rod"
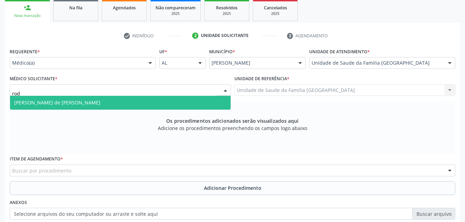
click at [176, 100] on span "Rodrigo Santana de Luna Batista" at bounding box center [120, 103] width 221 height 14
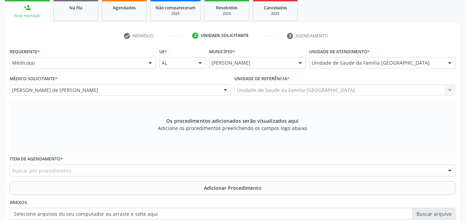
scroll to position [183, 0]
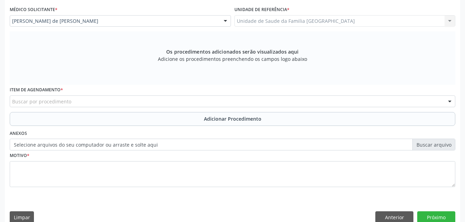
click at [152, 101] on div "Buscar por procedimento" at bounding box center [233, 102] width 446 height 12
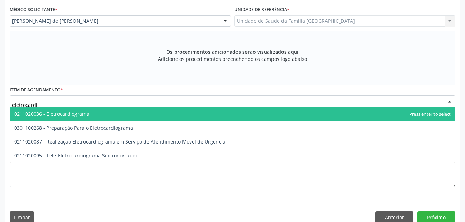
type input "eletrocardio"
click at [161, 119] on span "0211020036 - Eletrocardiograma" at bounding box center [232, 114] width 445 height 14
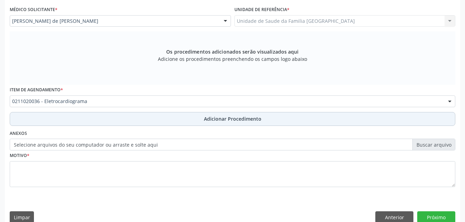
click at [204, 122] on button "Adicionar Procedimento" at bounding box center [233, 119] width 446 height 14
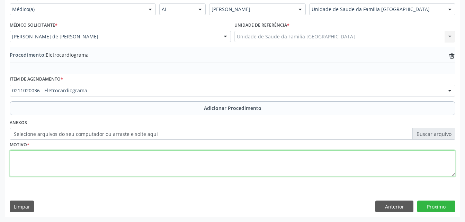
click at [210, 158] on textarea at bounding box center [233, 164] width 446 height 26
type textarea "palpitação"
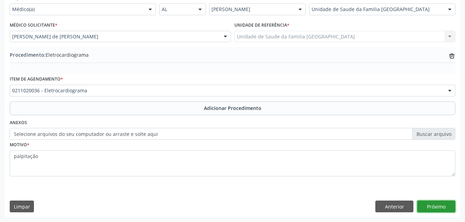
click at [435, 208] on button "Próximo" at bounding box center [436, 207] width 38 height 12
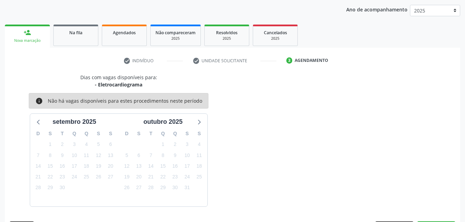
scroll to position [109, 0]
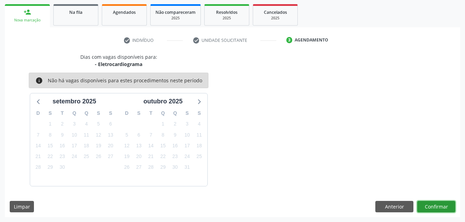
click at [437, 207] on button "Confirmar" at bounding box center [436, 207] width 38 height 12
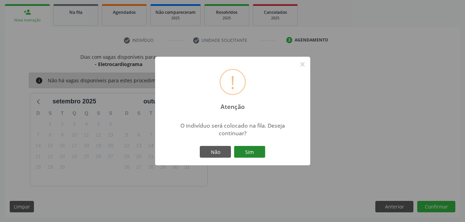
click at [254, 149] on button "Sim" at bounding box center [249, 152] width 31 height 12
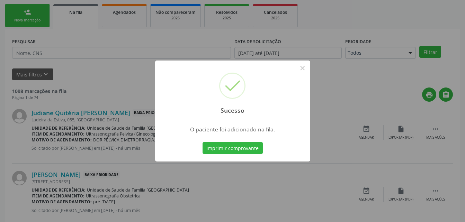
scroll to position [16, 0]
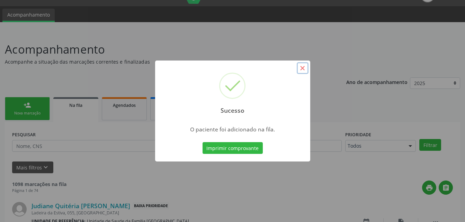
click at [305, 67] on button "×" at bounding box center [303, 68] width 12 height 12
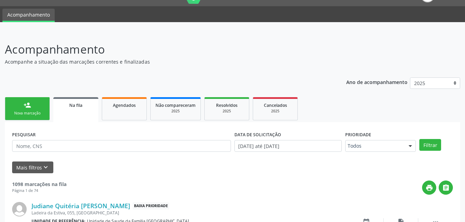
click at [22, 107] on link "person_add Nova marcação" at bounding box center [27, 108] width 45 height 23
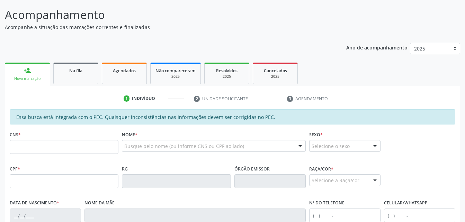
scroll to position [85, 0]
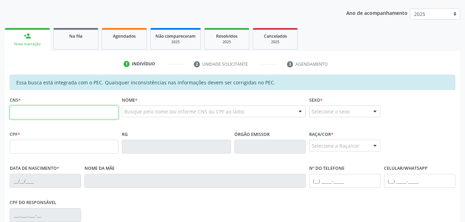
click at [59, 108] on input "text" at bounding box center [64, 113] width 109 height 14
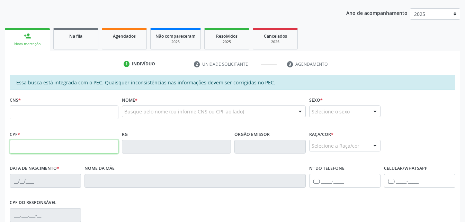
click at [10, 153] on input "text" at bounding box center [64, 147] width 109 height 14
type input "686.701.924-20"
type input "705 0098 7838 3453"
type input "18/08/1962"
type input "Hosana Maria da Conceição"
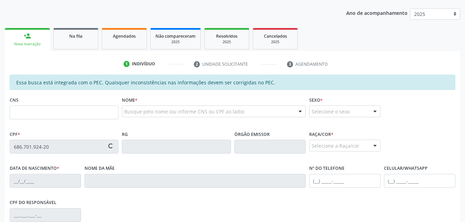
type input "(82) 99179-3096"
type input "927"
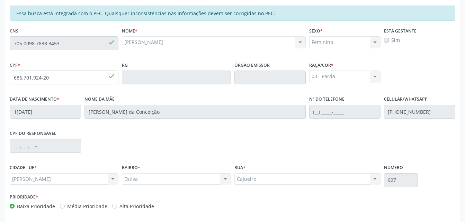
scroll to position [183, 0]
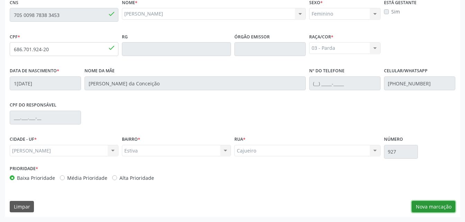
click at [441, 207] on button "Nova marcação" at bounding box center [434, 207] width 44 height 12
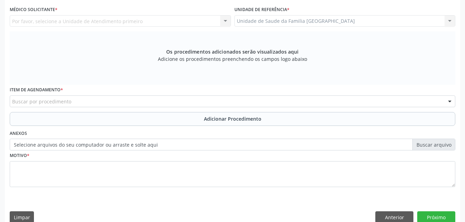
click at [347, 19] on div "Unidade de Saude da Familia Rua da Estiva Unidade de Saude da Familia Rua da Es…" at bounding box center [344, 21] width 221 height 12
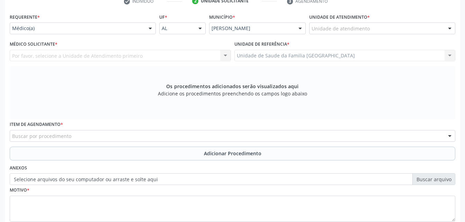
click at [368, 25] on div "Unidade de atendimento" at bounding box center [382, 29] width 146 height 12
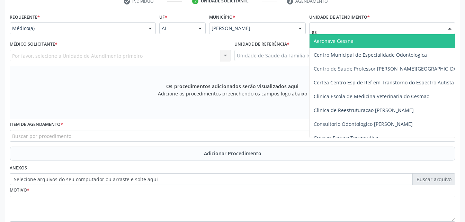
type input "est"
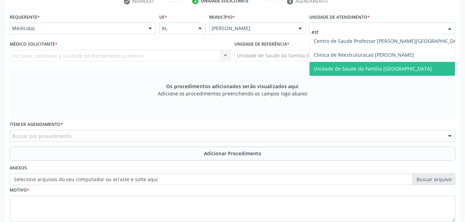
click at [386, 66] on span "Unidade de Saude da Familia [GEOGRAPHIC_DATA]" at bounding box center [373, 68] width 118 height 7
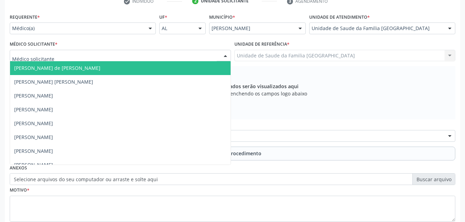
click at [101, 54] on div at bounding box center [120, 56] width 221 height 12
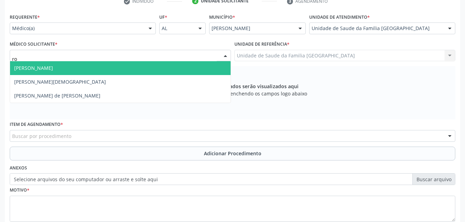
type input "rod"
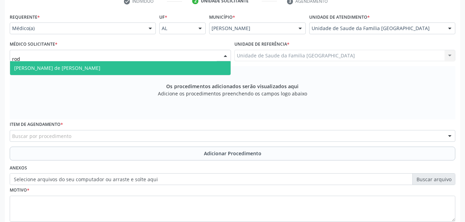
click at [109, 69] on span "Rodrigo Santana de Luna Batista" at bounding box center [120, 68] width 221 height 14
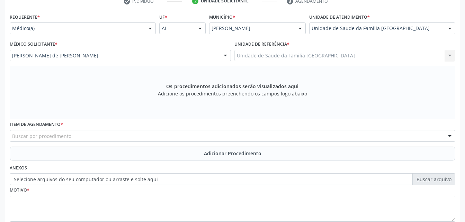
scroll to position [194, 0]
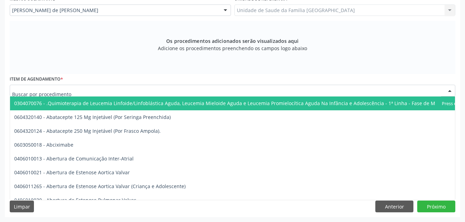
click at [114, 92] on div at bounding box center [233, 91] width 446 height 12
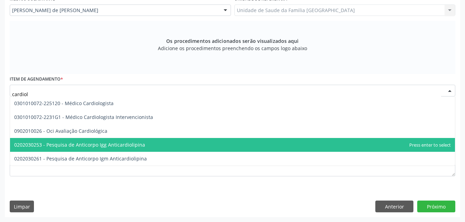
type input "cardiolo"
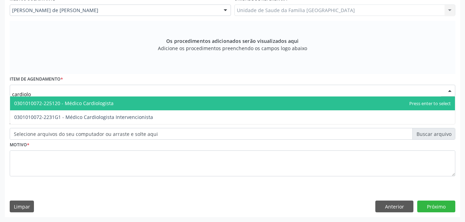
click at [140, 102] on span "0301010072-225120 - Médico Cardiologista" at bounding box center [232, 104] width 445 height 14
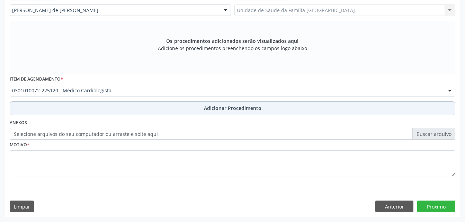
click at [250, 110] on span "Adicionar Procedimento" at bounding box center [232, 108] width 57 height 7
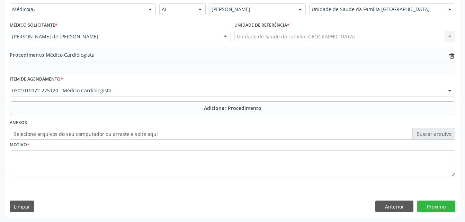
scroll to position [167, 0]
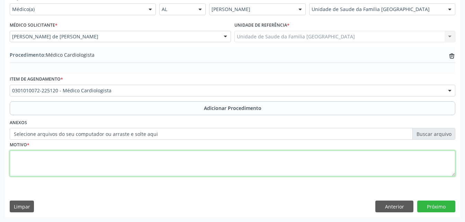
click at [133, 163] on textarea at bounding box center [233, 164] width 446 height 26
type textarea "palpitação"
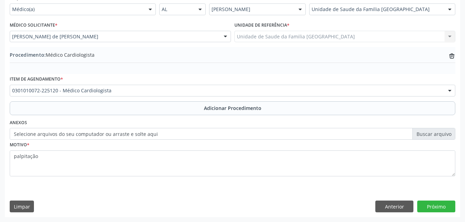
click at [424, 200] on div "Requerente * Médico(a) Médico(a) Enfermeiro(a) Paciente Nenhum resultado encont…" at bounding box center [232, 105] width 455 height 224
click at [429, 207] on button "Próximo" at bounding box center [436, 207] width 38 height 12
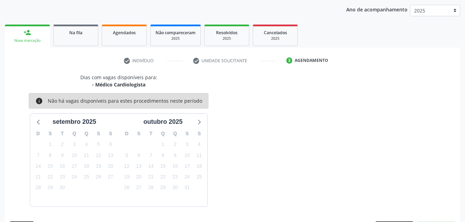
scroll to position [109, 0]
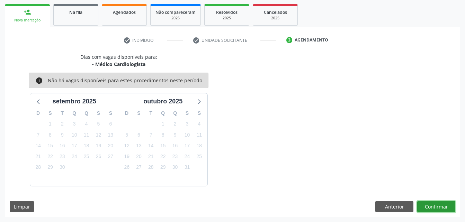
click at [449, 205] on button "Confirmar" at bounding box center [436, 207] width 38 height 12
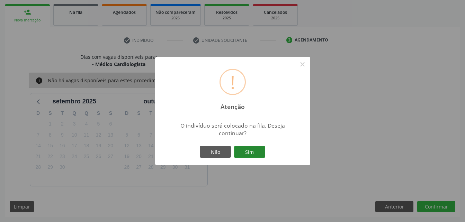
click at [259, 156] on button "Sim" at bounding box center [249, 152] width 31 height 12
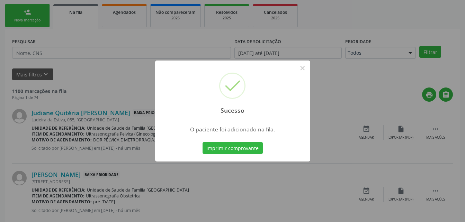
scroll to position [16, 0]
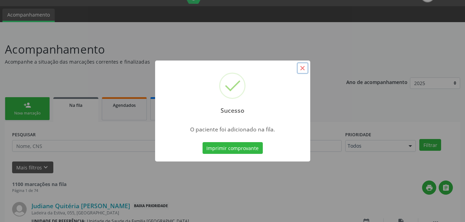
click at [306, 64] on button "×" at bounding box center [303, 68] width 12 height 12
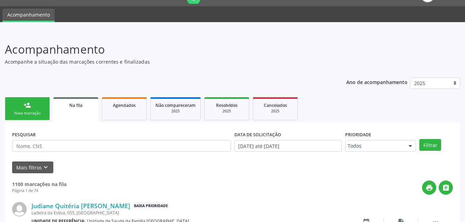
scroll to position [51, 0]
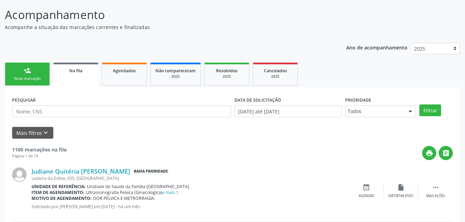
click at [42, 73] on link "person_add Nova marcação" at bounding box center [27, 74] width 45 height 23
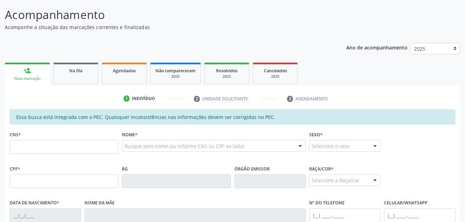
scroll to position [120, 0]
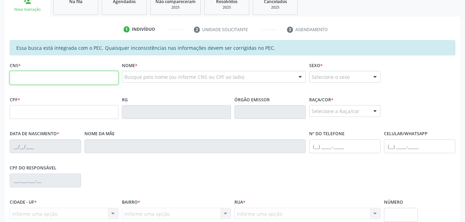
click at [66, 71] on input "text" at bounding box center [64, 78] width 109 height 14
type input "705 0098 7838 3453"
type input "686.701.924-20"
type input "18/08/1962"
type input "Hosana Maria da Conceição"
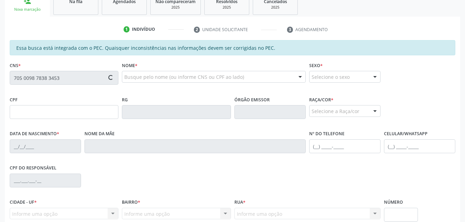
type input "(82) 99179-3096"
type input "927"
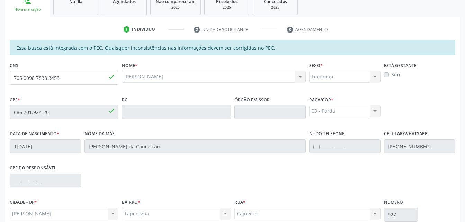
scroll to position [183, 0]
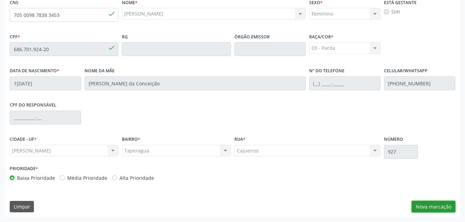
click at [437, 209] on button "Nova marcação" at bounding box center [434, 207] width 44 height 12
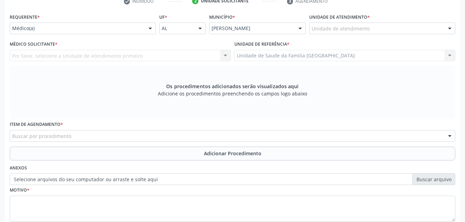
scroll to position [114, 0]
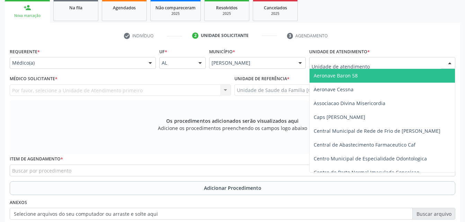
click at [372, 61] on div at bounding box center [382, 63] width 146 height 12
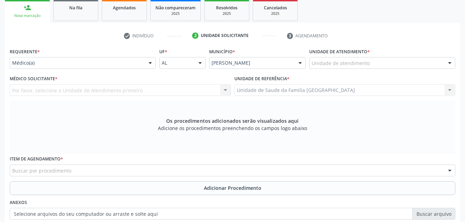
click at [383, 111] on div "Requerente * Médico(a) Médico(a) Enfermeiro(a) Paciente Nenhum resultado encont…" at bounding box center [233, 156] width 446 height 220
click at [334, 55] on label "Unidade de atendimento *" at bounding box center [339, 51] width 61 height 11
click at [337, 59] on div "Unidade de atendimento" at bounding box center [382, 63] width 146 height 12
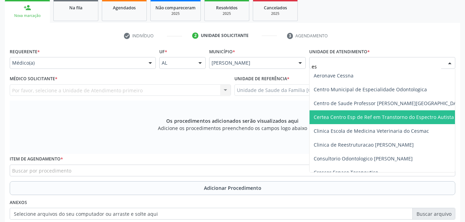
type input "est"
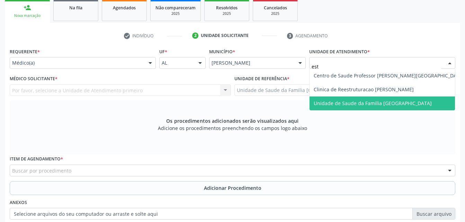
click at [359, 101] on span "Unidade de Saude da Familia [GEOGRAPHIC_DATA]" at bounding box center [373, 103] width 118 height 7
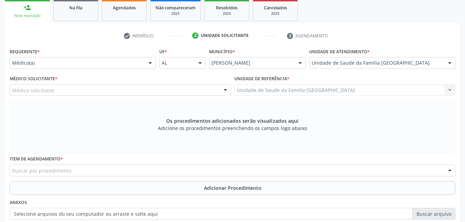
click at [128, 97] on div "Médico Solicitante * Médico solicitante Amanda Lais de Araujo dos Santos Ana Pa…" at bounding box center [120, 87] width 225 height 27
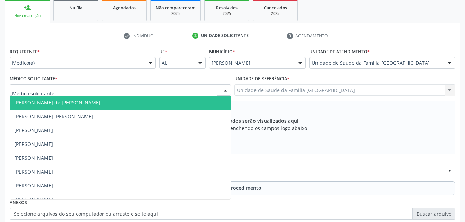
click at [125, 88] on div at bounding box center [120, 90] width 221 height 12
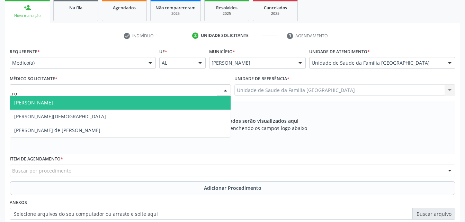
type input "rod"
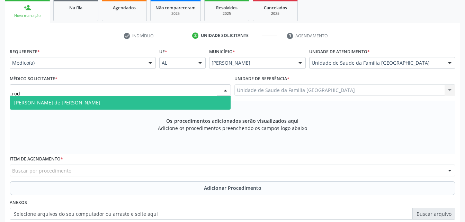
click at [122, 103] on span "Rodrigo Santana de Luna Batista" at bounding box center [120, 103] width 221 height 14
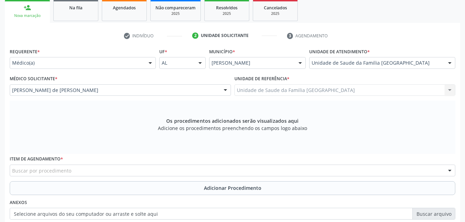
scroll to position [183, 0]
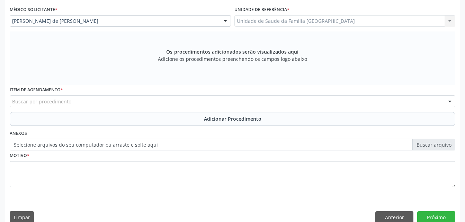
click at [121, 101] on div "Buscar por procedimento" at bounding box center [233, 102] width 446 height 12
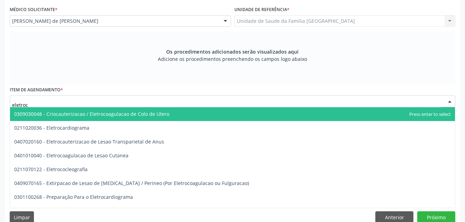
type input "eletroca"
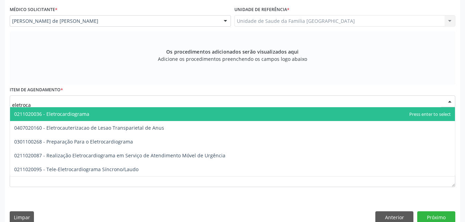
click at [129, 114] on span "0211020036 - Eletrocardiograma" at bounding box center [232, 114] width 445 height 14
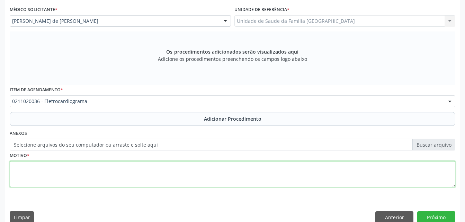
click at [142, 163] on textarea at bounding box center [233, 174] width 446 height 26
type textarea "palpitação"
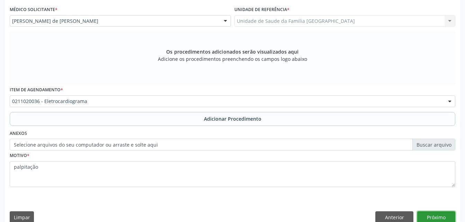
click at [452, 219] on button "Próximo" at bounding box center [436, 218] width 38 height 12
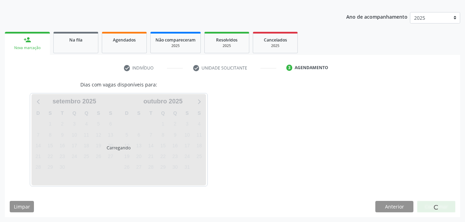
scroll to position [102, 0]
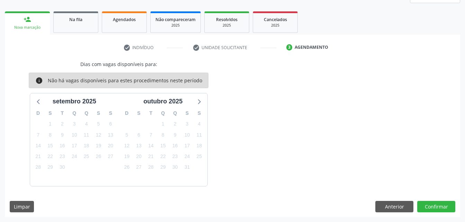
click at [452, 219] on div "Acompanhamento Acompanhe a situação das marcações correntes e finalizadas Relat…" at bounding box center [232, 84] width 465 height 276
click at [446, 211] on button "Confirmar" at bounding box center [436, 207] width 38 height 12
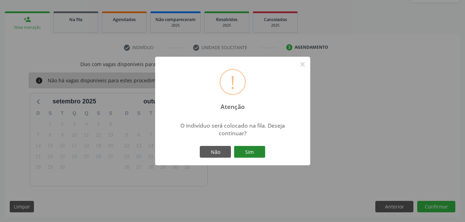
click at [248, 153] on button "Sim" at bounding box center [249, 152] width 31 height 12
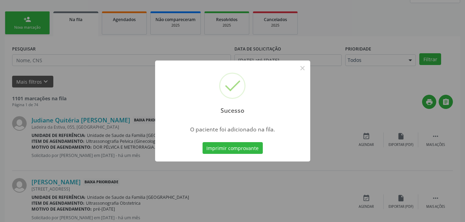
scroll to position [16, 0]
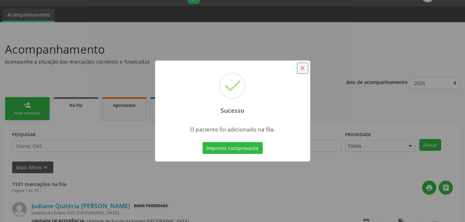
click at [305, 66] on button "×" at bounding box center [303, 68] width 12 height 12
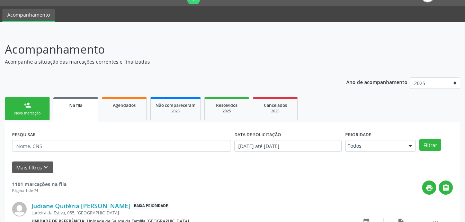
drag, startPoint x: 36, startPoint y: 103, endPoint x: 78, endPoint y: 117, distance: 44.6
click at [36, 103] on link "person_add Nova marcação" at bounding box center [27, 108] width 45 height 23
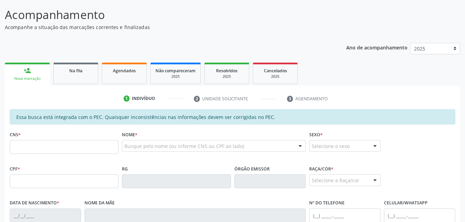
scroll to position [85, 0]
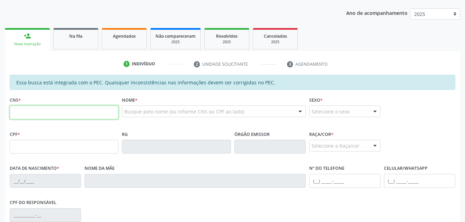
click at [79, 114] on input "text" at bounding box center [64, 113] width 109 height 14
type input "704 5073 4707 8612"
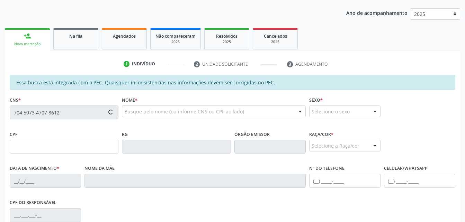
type input "029.205.634-67"
type input "15/05/1944"
type input "Maria Paz da Silva"
type input "(82) 99153-4835"
type input "28"
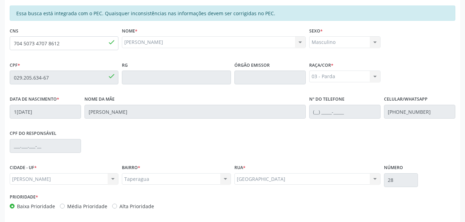
scroll to position [183, 0]
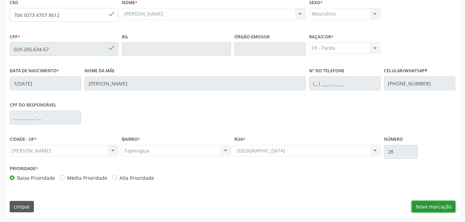
click at [420, 206] on button "Nova marcação" at bounding box center [434, 207] width 44 height 12
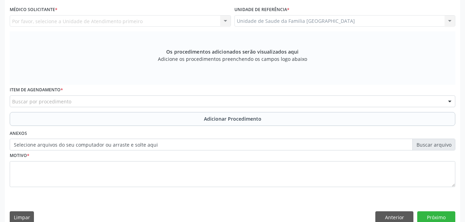
scroll to position [148, 0]
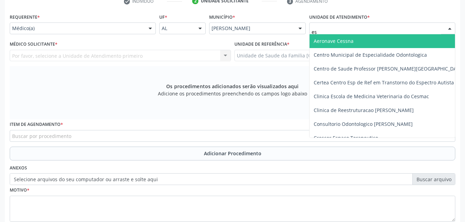
type input "est"
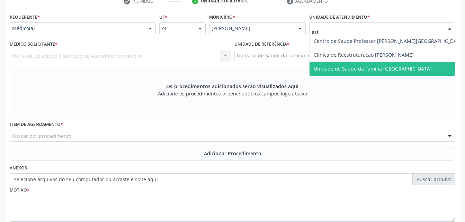
click at [381, 65] on span "Unidade de Saude da Familia [GEOGRAPHIC_DATA]" at bounding box center [373, 68] width 118 height 7
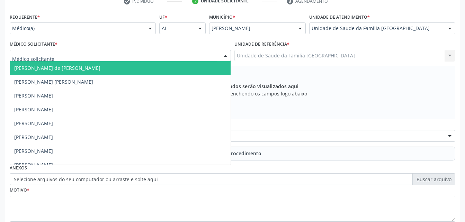
click at [168, 56] on div at bounding box center [120, 56] width 221 height 12
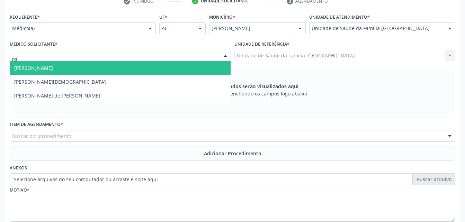
type input "rod"
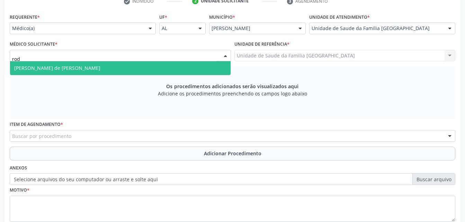
click at [142, 73] on span "Rodrigo Santana de Luna Batista" at bounding box center [120, 68] width 221 height 14
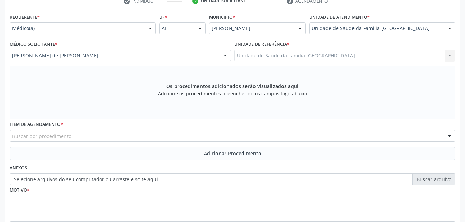
click at [160, 136] on div "Buscar por procedimento" at bounding box center [233, 136] width 446 height 12
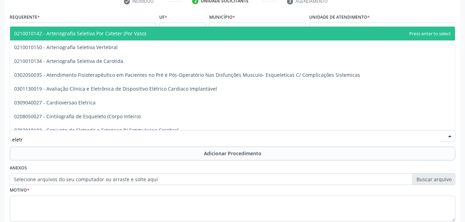
type input "eletro"
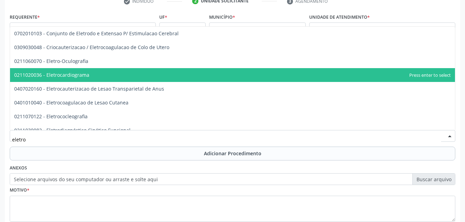
click at [120, 79] on span "0211020036 - Eletrocardiograma" at bounding box center [232, 75] width 445 height 14
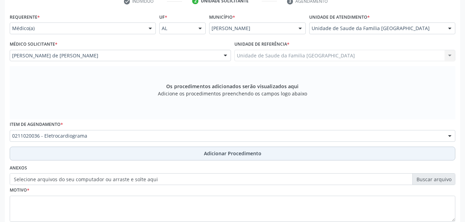
click at [151, 151] on button "Adicionar Procedimento" at bounding box center [233, 154] width 446 height 14
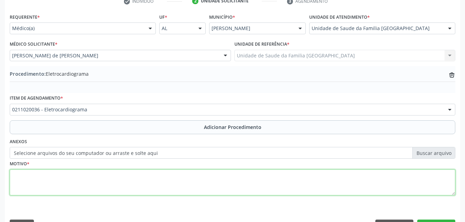
click at [158, 184] on textarea at bounding box center [233, 183] width 446 height 26
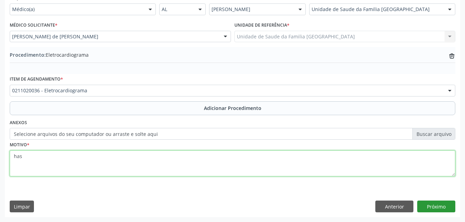
type textarea "has"
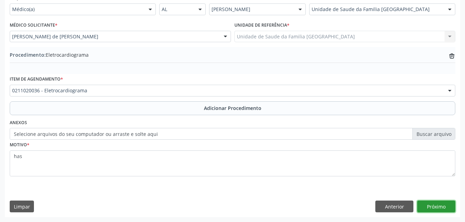
click at [435, 205] on button "Próximo" at bounding box center [436, 207] width 38 height 12
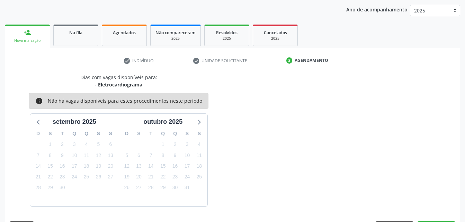
scroll to position [109, 0]
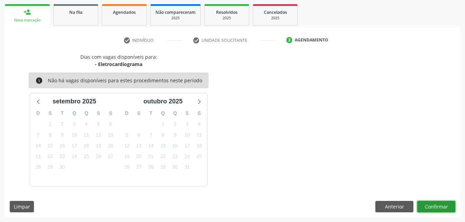
click at [431, 207] on button "Confirmar" at bounding box center [436, 207] width 38 height 12
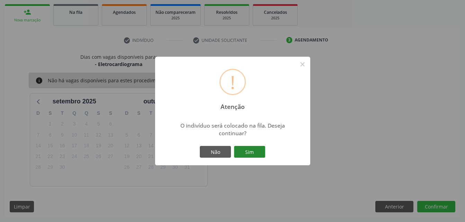
click at [260, 151] on button "Sim" at bounding box center [249, 152] width 31 height 12
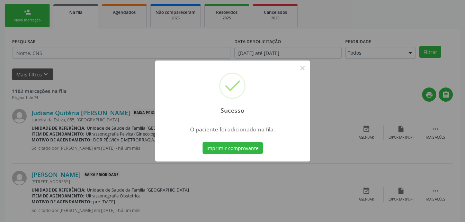
scroll to position [16, 0]
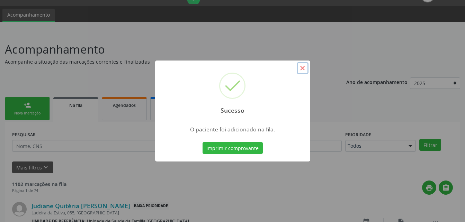
click at [302, 73] on button "×" at bounding box center [303, 68] width 12 height 12
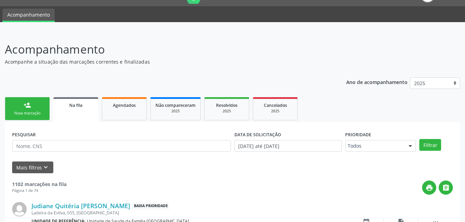
drag, startPoint x: 59, startPoint y: 104, endPoint x: 43, endPoint y: 106, distance: 16.0
click at [43, 106] on link "person_add Nova marcação" at bounding box center [27, 108] width 45 height 23
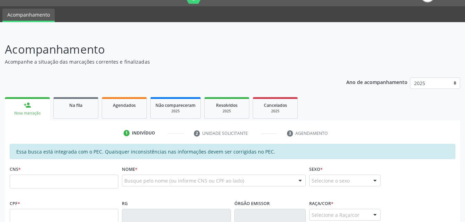
click at [43, 106] on link "person_add Nova marcação" at bounding box center [27, 108] width 45 height 23
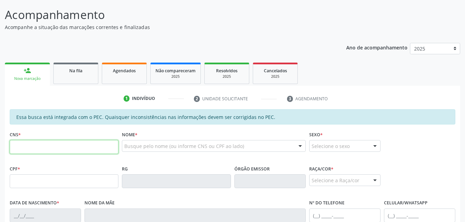
click at [55, 145] on input "text" at bounding box center [64, 147] width 109 height 14
type input "704 5073 4707 8612"
type input "029.205.634-67"
type input "15/05/1944"
type input "Maria Paz da Silva"
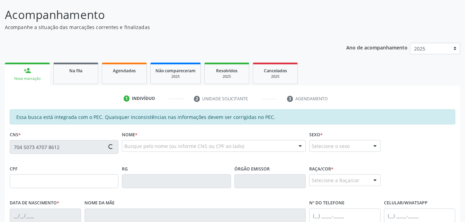
type input "(82) 99153-4835"
type input "28"
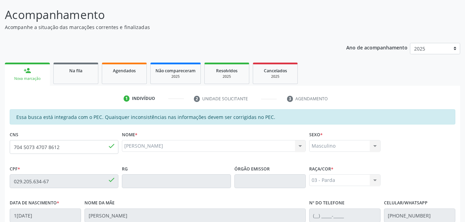
scroll to position [183, 0]
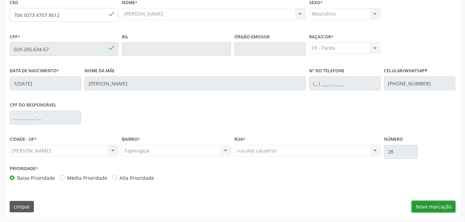
click at [426, 205] on button "Nova marcação" at bounding box center [434, 207] width 44 height 12
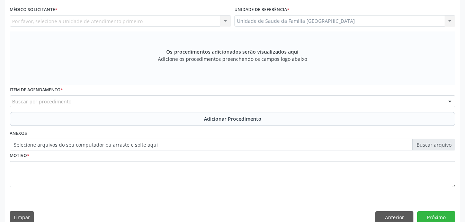
scroll to position [148, 0]
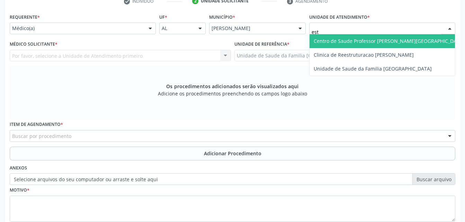
type input "esti"
click at [360, 41] on span "Unidade de Saude da Familia [GEOGRAPHIC_DATA]" at bounding box center [373, 41] width 118 height 7
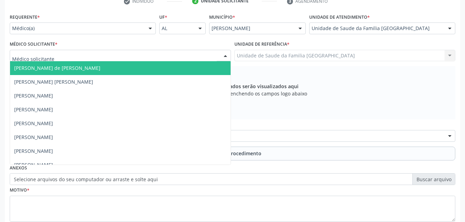
click at [204, 54] on div at bounding box center [120, 56] width 221 height 12
type input "rod"
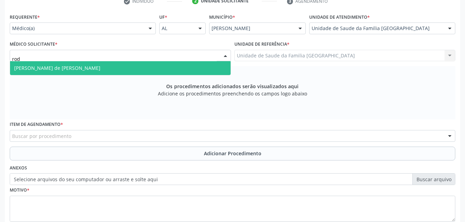
click at [200, 61] on input "rod" at bounding box center [114, 59] width 205 height 14
click at [200, 67] on span "Rodrigo Santana de Luna Batista" at bounding box center [120, 68] width 221 height 14
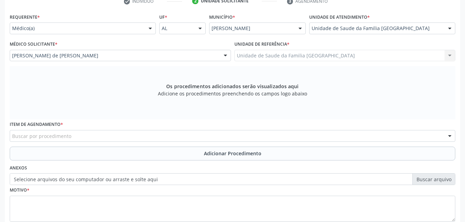
scroll to position [183, 0]
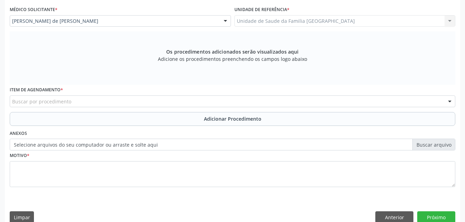
click at [162, 100] on div "Buscar por procedimento" at bounding box center [233, 102] width 446 height 12
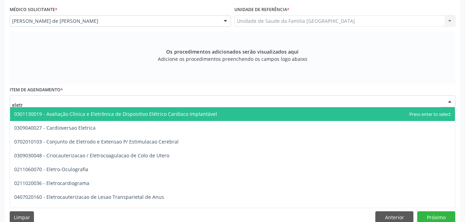
type input "eletro"
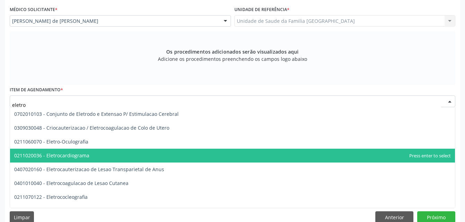
click at [162, 158] on span "0211020036 - Eletrocardiograma" at bounding box center [232, 156] width 445 height 14
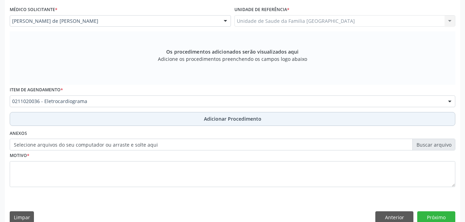
click at [176, 124] on button "Adicionar Procedimento" at bounding box center [233, 119] width 446 height 14
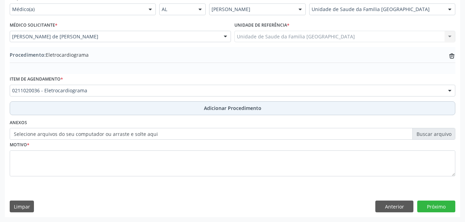
scroll to position [167, 0]
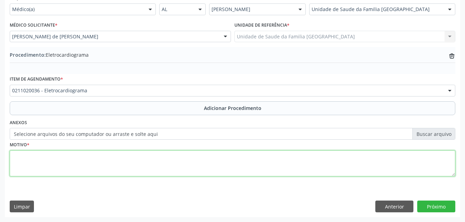
click at [188, 163] on textarea at bounding box center [233, 164] width 446 height 26
type textarea "has"
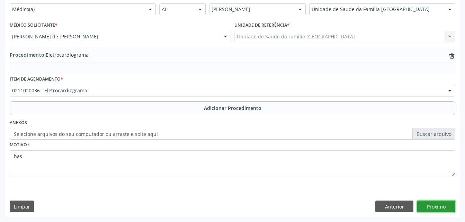
click at [439, 211] on button "Próximo" at bounding box center [436, 207] width 38 height 12
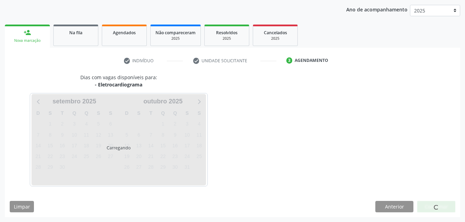
scroll to position [109, 0]
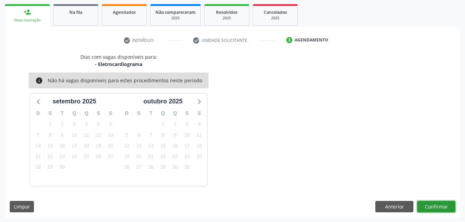
click at [435, 201] on button "Confirmar" at bounding box center [436, 207] width 38 height 12
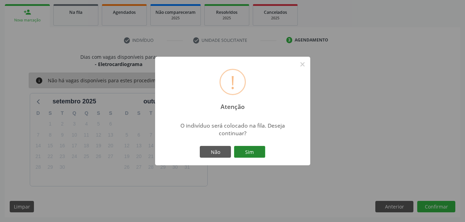
click at [251, 157] on button "Sim" at bounding box center [249, 152] width 31 height 12
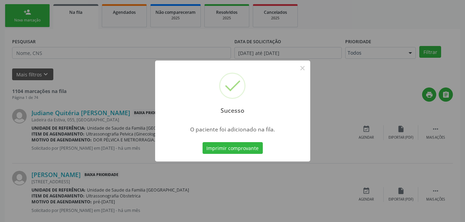
scroll to position [16, 0]
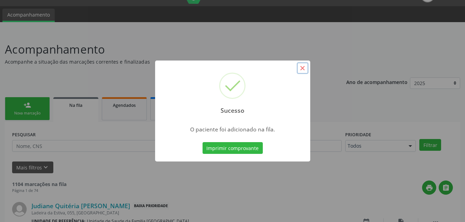
click at [299, 68] on button "×" at bounding box center [303, 68] width 12 height 12
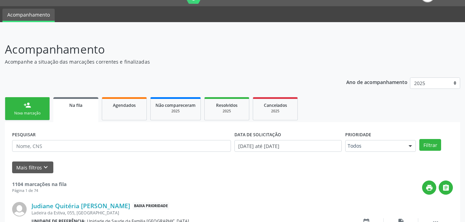
click at [44, 113] on div "Nova marcação" at bounding box center [27, 113] width 35 height 5
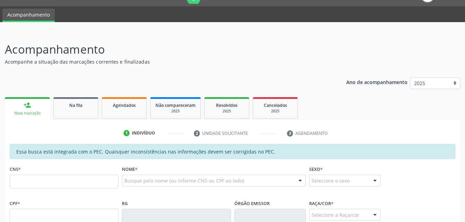
scroll to position [51, 0]
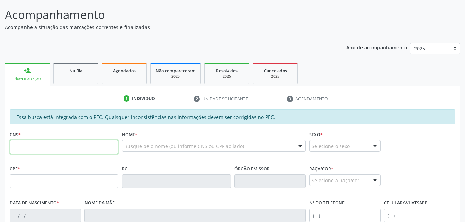
click at [104, 153] on input "text" at bounding box center [64, 147] width 109 height 14
type input "704 5073 4707 8612"
type input "029.205.634-67"
type input "15/05/1944"
type input "Maria Paz da Silva"
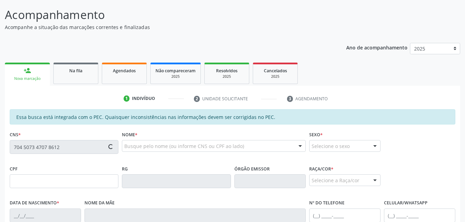
type input "(82) 99153-4835"
type input "28"
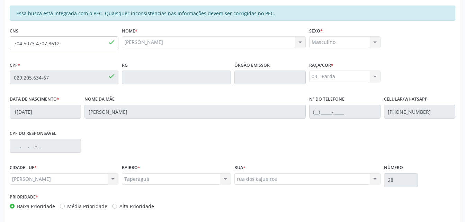
scroll to position [183, 0]
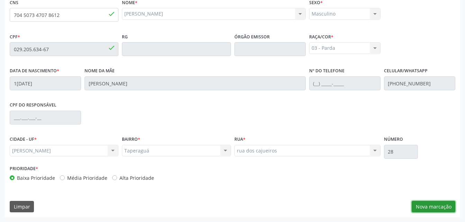
click at [449, 205] on button "Nova marcação" at bounding box center [434, 207] width 44 height 12
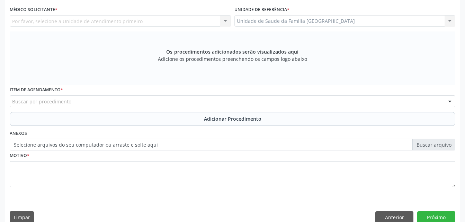
scroll to position [148, 0]
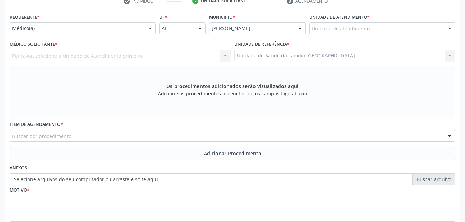
click at [369, 25] on div "Unidade de atendimento" at bounding box center [382, 29] width 146 height 12
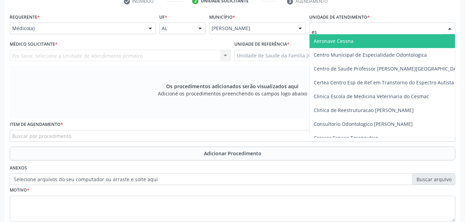
type input "est"
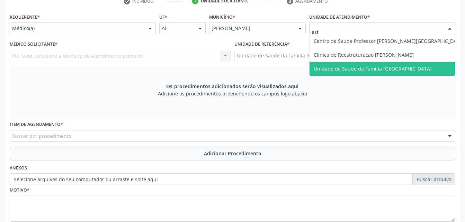
click at [399, 69] on span "Unidade de Saude da Familia [GEOGRAPHIC_DATA]" at bounding box center [373, 68] width 118 height 7
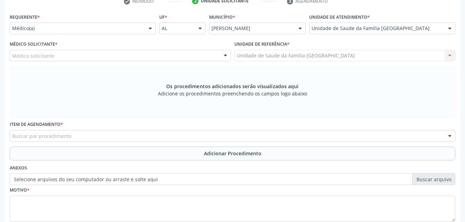
click at [184, 56] on div "Médico solicitante" at bounding box center [120, 56] width 221 height 12
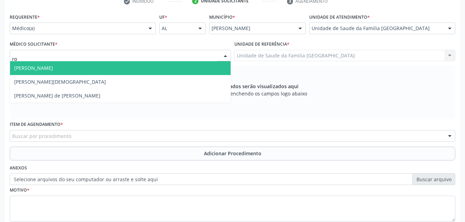
type input "rod"
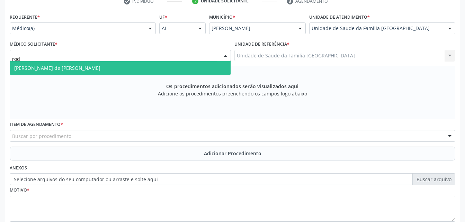
click at [185, 62] on span "Rodrigo Santana de Luna Batista" at bounding box center [120, 68] width 221 height 14
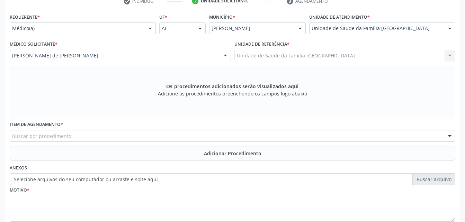
scroll to position [183, 0]
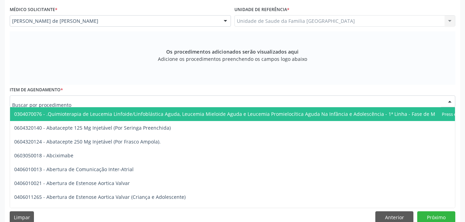
click at [209, 103] on div at bounding box center [233, 102] width 446 height 12
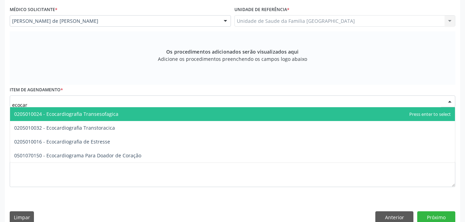
type input "ecocard"
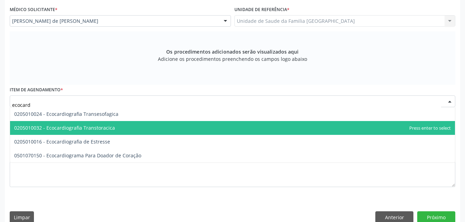
click at [201, 129] on span "0205010032 - Ecocardiografia Transtoracica" at bounding box center [232, 128] width 445 height 14
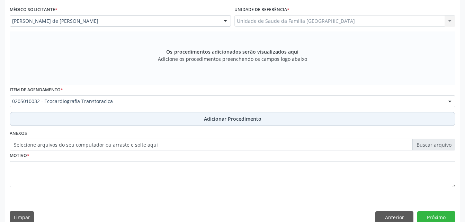
click at [211, 122] on span "Adicionar Procedimento" at bounding box center [232, 118] width 57 height 7
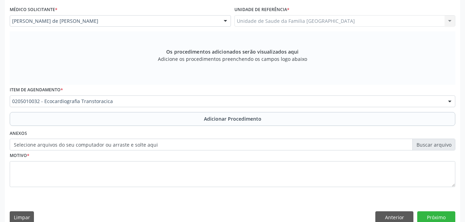
scroll to position [167, 0]
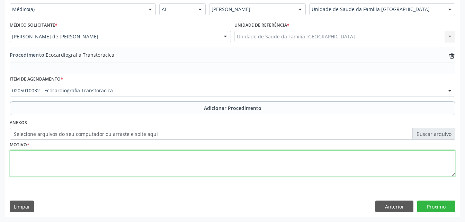
click at [209, 164] on textarea at bounding box center [233, 164] width 446 height 26
type textarea "rotina"
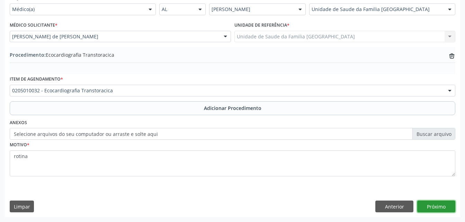
click at [438, 201] on button "Próximo" at bounding box center [436, 207] width 38 height 12
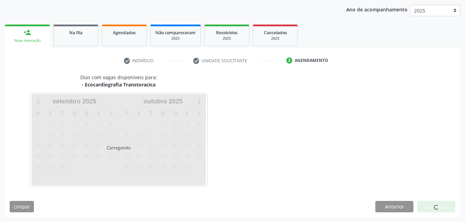
scroll to position [109, 0]
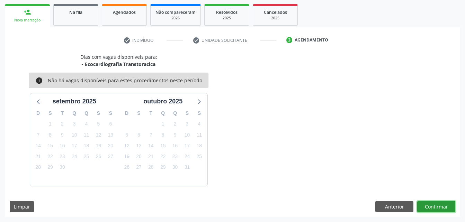
click at [437, 206] on button "Confirmar" at bounding box center [436, 207] width 38 height 12
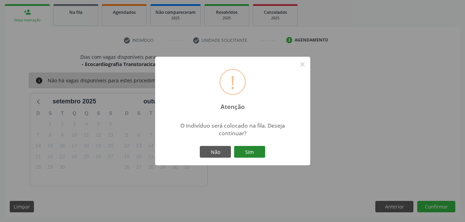
click at [251, 152] on button "Sim" at bounding box center [249, 152] width 31 height 12
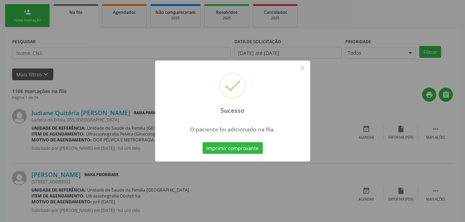
scroll to position [16, 0]
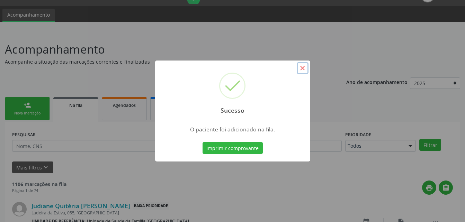
click at [298, 69] on button "×" at bounding box center [303, 68] width 12 height 12
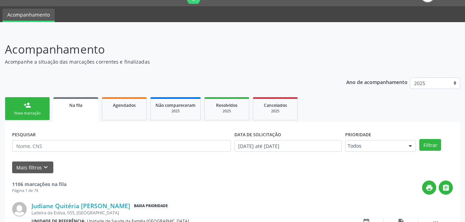
click at [37, 107] on link "person_add Nova marcação" at bounding box center [27, 108] width 45 height 23
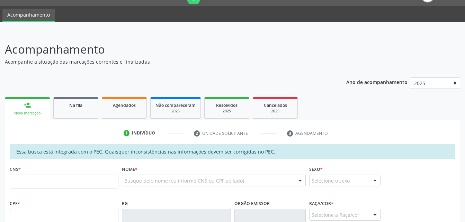
scroll to position [85, 0]
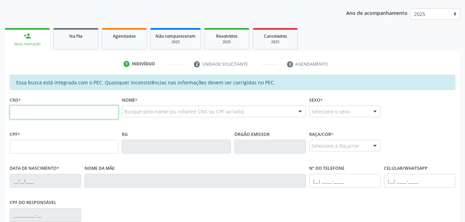
click at [76, 112] on input "text" at bounding box center [64, 113] width 109 height 14
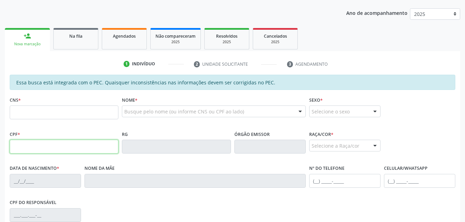
click at [20, 145] on input "text" at bounding box center [64, 147] width 109 height 14
type input "787.143.204-44"
type input "706 8032 9107 2827"
type input "18/10/1957"
type input "Otacilia Josefa da Conceicao"
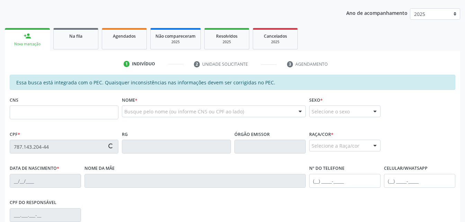
type input "(82) 99632-5698"
type input "S/N"
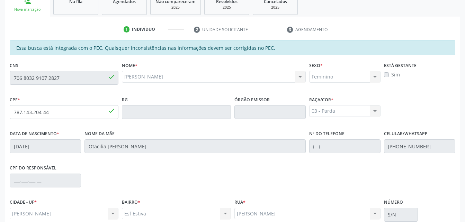
scroll to position [183, 0]
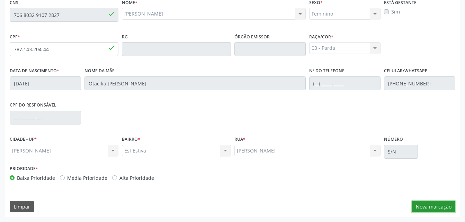
click at [436, 207] on button "Nova marcação" at bounding box center [434, 207] width 44 height 12
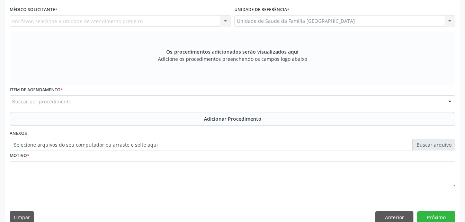
scroll to position [148, 0]
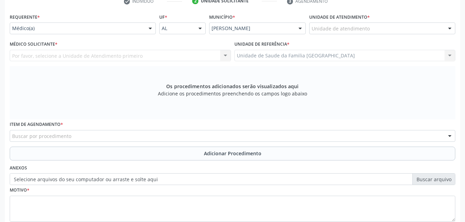
click at [388, 28] on div "Unidade de atendimento" at bounding box center [382, 29] width 146 height 12
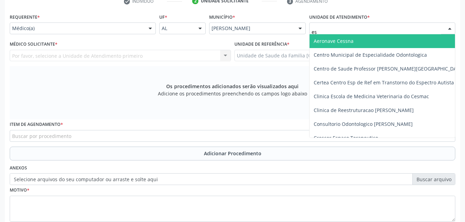
type input "est"
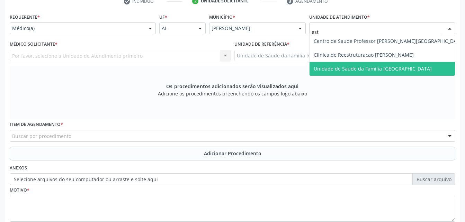
drag, startPoint x: 410, startPoint y: 68, endPoint x: 256, endPoint y: 56, distance: 154.5
click at [410, 69] on span "Unidade de Saude da Familia [GEOGRAPHIC_DATA]" at bounding box center [373, 68] width 118 height 7
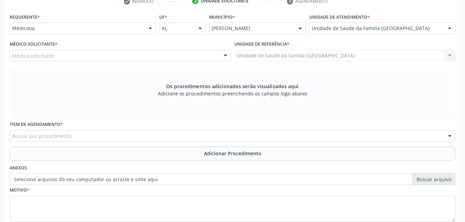
click at [173, 56] on div "Médico solicitante" at bounding box center [120, 56] width 221 height 12
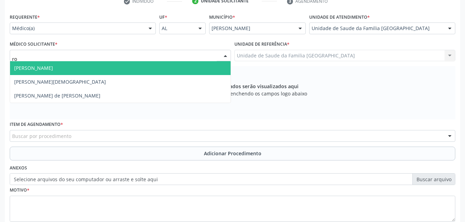
type input "rod"
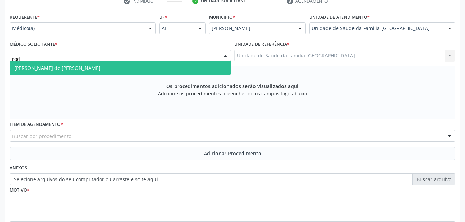
click at [177, 64] on span "Rodrigo Santana de Luna Batista" at bounding box center [120, 68] width 221 height 14
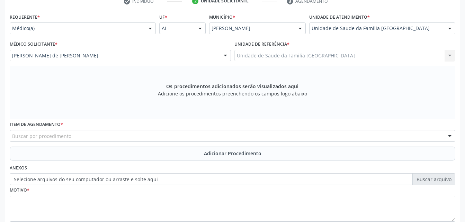
click at [173, 136] on div "Buscar por procedimento" at bounding box center [233, 136] width 446 height 12
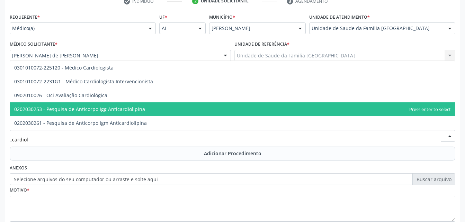
type input "cardiolo"
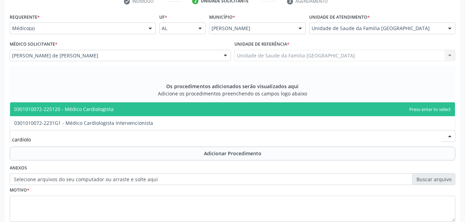
click at [169, 107] on span "0301010072-225120 - Médico Cardiologista" at bounding box center [232, 109] width 445 height 14
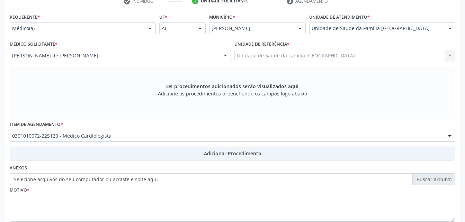
click at [191, 154] on button "Adicionar Procedimento" at bounding box center [233, 154] width 446 height 14
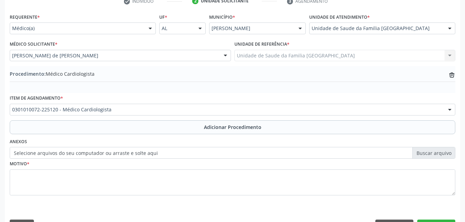
scroll to position [167, 0]
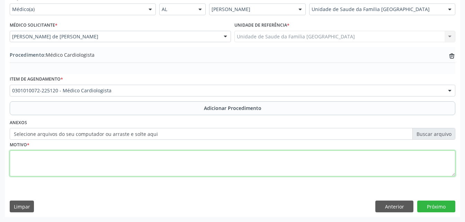
click at [194, 166] on textarea at bounding box center [233, 164] width 446 height 26
type textarea "has"
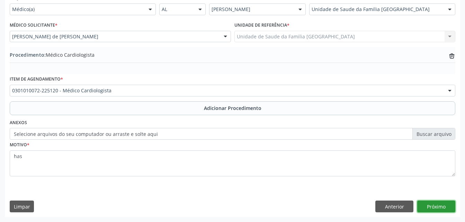
click at [446, 204] on button "Próximo" at bounding box center [436, 207] width 38 height 12
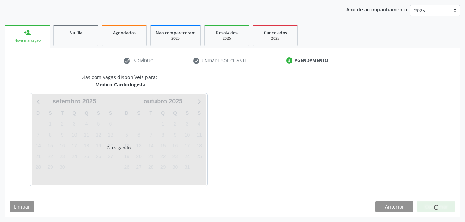
scroll to position [109, 0]
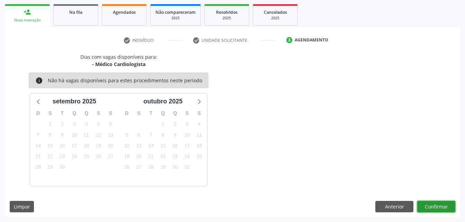
click at [446, 204] on button "Confirmar" at bounding box center [436, 207] width 38 height 12
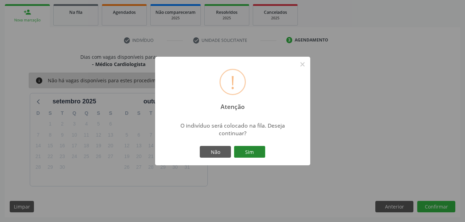
click at [262, 153] on button "Sim" at bounding box center [249, 152] width 31 height 12
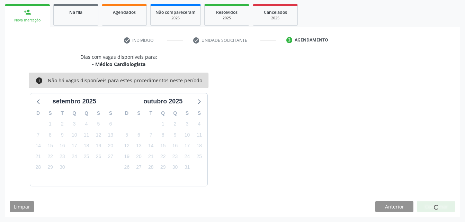
scroll to position [16, 0]
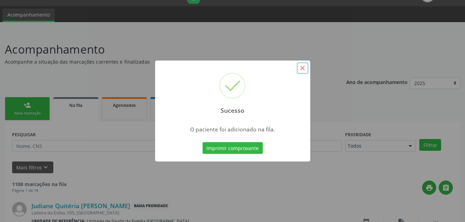
click at [300, 70] on button "×" at bounding box center [303, 68] width 12 height 12
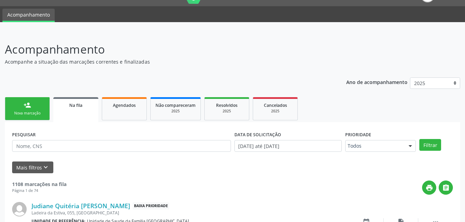
click at [26, 113] on div "Nova marcação" at bounding box center [27, 113] width 35 height 5
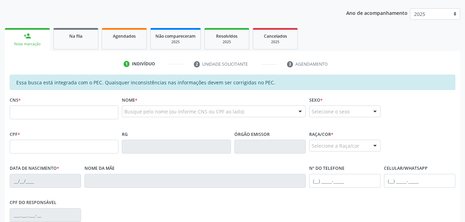
scroll to position [120, 0]
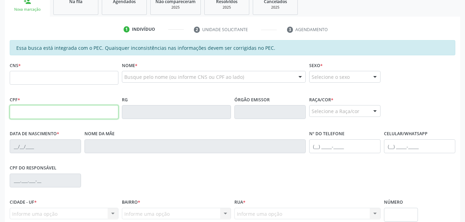
click at [74, 117] on input "text" at bounding box center [64, 112] width 109 height 14
type input "757.733.684-04"
type input "703 6000 2121 0237"
type input "15/07/1962"
type input "Jardelina Cecília da Conceição"
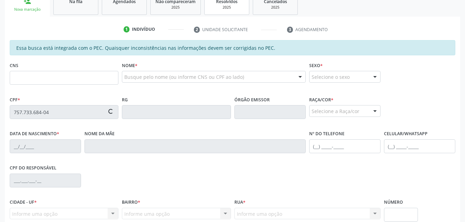
type input "(82) 99679-0974"
type input "05"
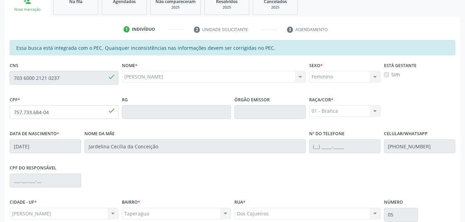
scroll to position [183, 0]
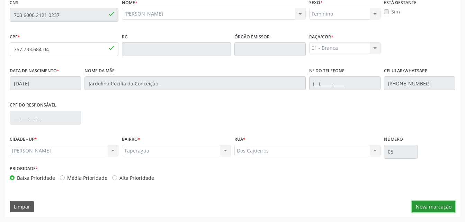
click at [416, 203] on button "Nova marcação" at bounding box center [434, 207] width 44 height 12
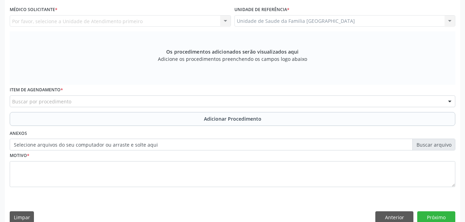
scroll to position [114, 0]
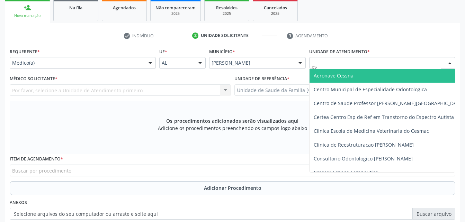
type input "est"
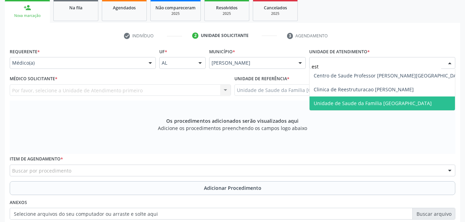
click at [369, 99] on span "Unidade de Saude da Familia [GEOGRAPHIC_DATA]" at bounding box center [389, 104] width 159 height 14
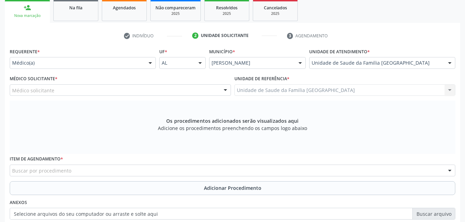
click at [111, 88] on div "Médico solicitante" at bounding box center [120, 90] width 221 height 12
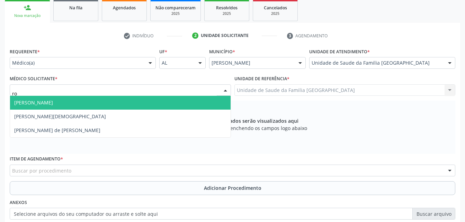
type input "rod"
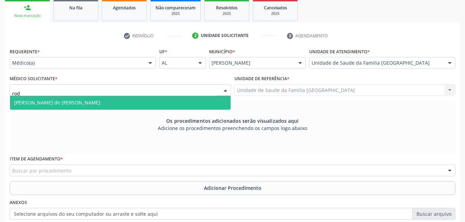
click at [116, 106] on span "Rodrigo Santana de Luna Batista" at bounding box center [120, 103] width 221 height 14
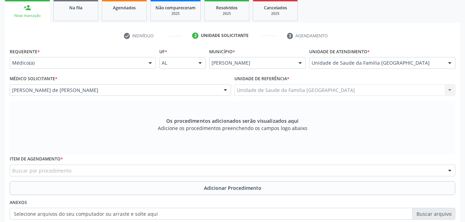
scroll to position [194, 0]
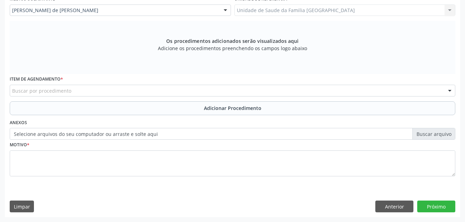
click at [169, 100] on div "Item de agendamento * Buscar por procedimento 0304070076 - .Quimioterapia de Le…" at bounding box center [232, 87] width 449 height 27
click at [170, 95] on div "Buscar por procedimento" at bounding box center [233, 91] width 446 height 12
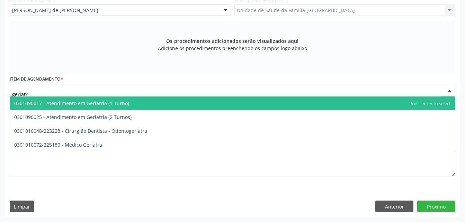
type input "geriatra"
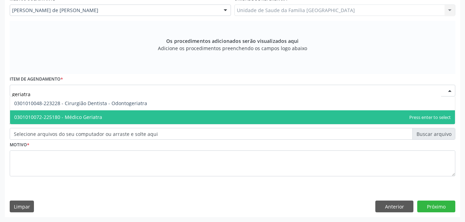
click at [177, 116] on span "0301010072-225180 - Médico Geriatra" at bounding box center [232, 117] width 445 height 14
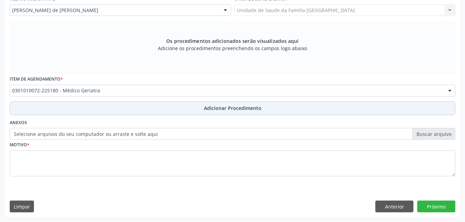
click at [181, 105] on button "Adicionar Procedimento" at bounding box center [233, 108] width 446 height 14
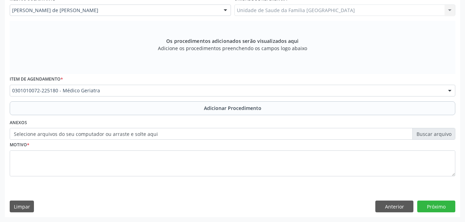
scroll to position [167, 0]
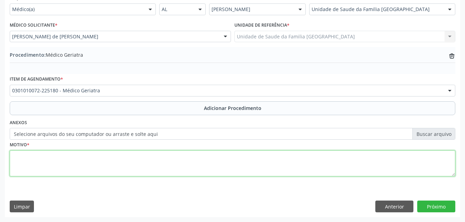
click at [161, 160] on textarea at bounding box center [233, 164] width 446 height 26
type textarea "diabetes"
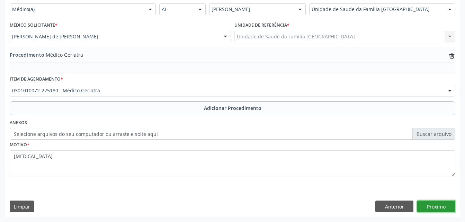
click at [440, 204] on button "Próximo" at bounding box center [436, 207] width 38 height 12
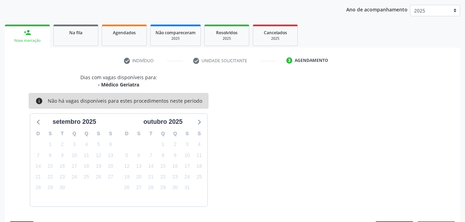
scroll to position [109, 0]
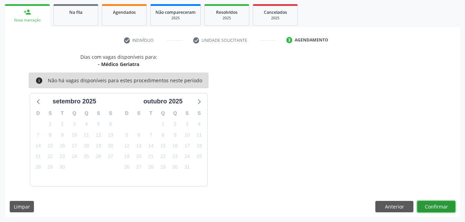
click at [440, 204] on button "Confirmar" at bounding box center [436, 207] width 38 height 12
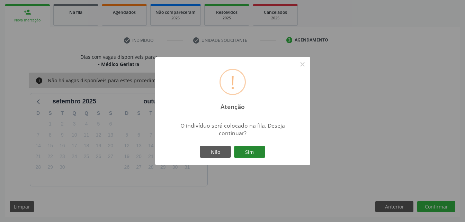
click at [257, 152] on button "Sim" at bounding box center [249, 152] width 31 height 12
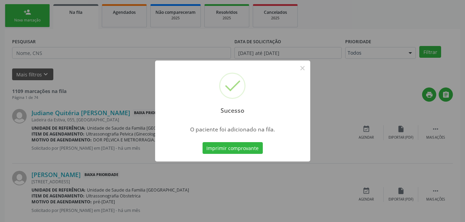
scroll to position [16, 0]
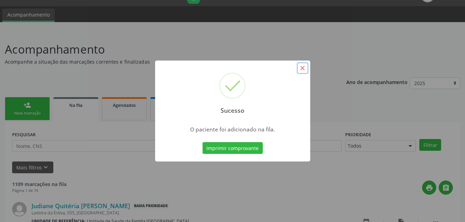
click at [303, 74] on button "×" at bounding box center [303, 68] width 12 height 12
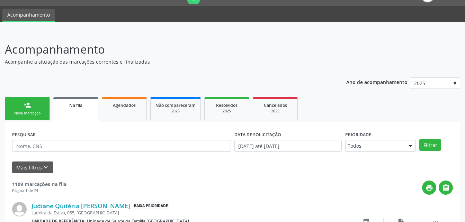
click at [36, 108] on link "person_add Nova marcação" at bounding box center [27, 108] width 45 height 23
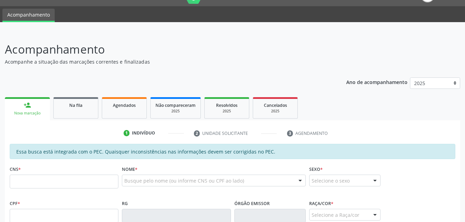
scroll to position [85, 0]
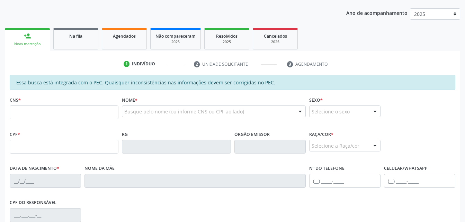
click at [73, 105] on div "CNS *" at bounding box center [64, 107] width 109 height 25
click at [73, 109] on input "text" at bounding box center [64, 113] width 109 height 14
type input "703 6030 4749 1937"
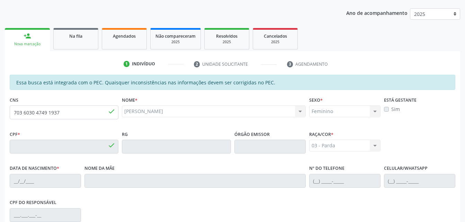
type input "126.801.294-74"
type input "20/03/1997"
type input "Regiane Galdino de Mendonça"
type input "(82) 99352-1520"
type input "71"
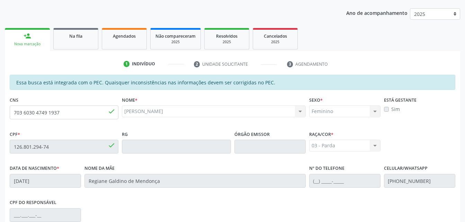
scroll to position [183, 0]
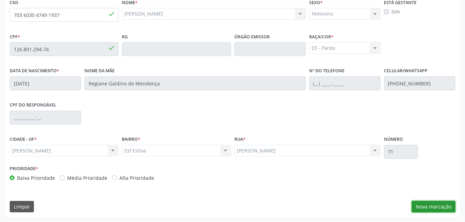
click at [440, 208] on button "Nova marcação" at bounding box center [434, 207] width 44 height 12
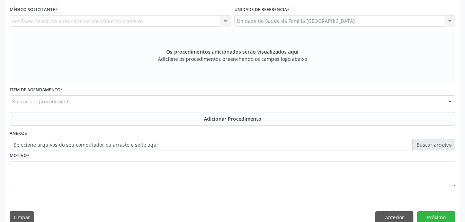
scroll to position [148, 0]
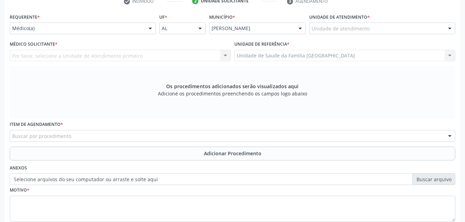
click at [377, 24] on div "Unidade de atendimento" at bounding box center [382, 29] width 146 height 12
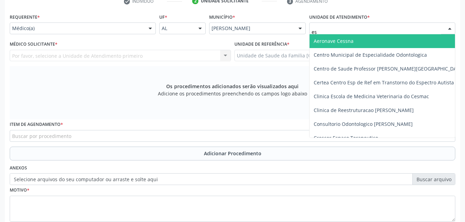
type input "est"
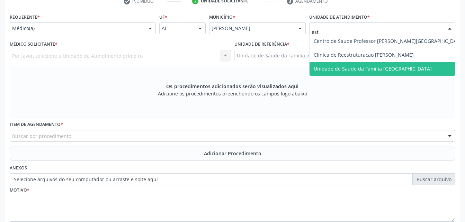
drag, startPoint x: 397, startPoint y: 65, endPoint x: 301, endPoint y: 58, distance: 96.2
click at [396, 64] on span "Unidade de Saude da Familia [GEOGRAPHIC_DATA]" at bounding box center [389, 69] width 159 height 14
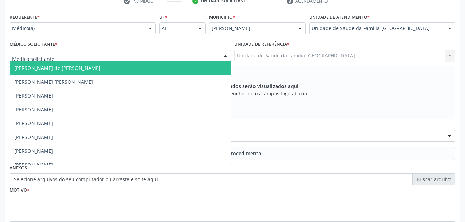
click at [94, 52] on div at bounding box center [120, 56] width 221 height 12
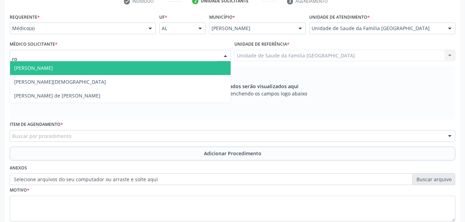
type input "rod"
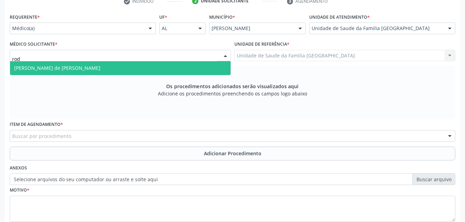
click at [100, 70] on span "Rodrigo Santana de Luna Batista" at bounding box center [120, 68] width 221 height 14
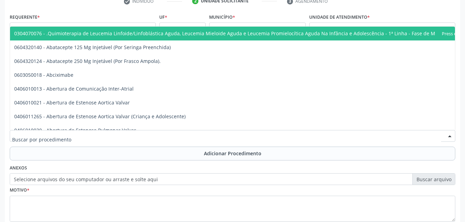
click at [123, 133] on div at bounding box center [233, 136] width 446 height 12
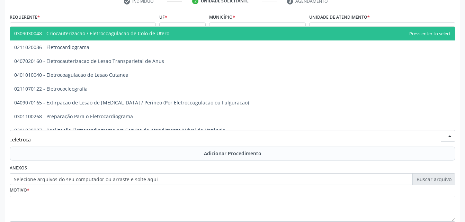
type input "eletrocar"
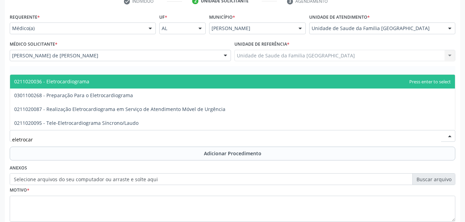
click at [115, 77] on span "0211020036 - Eletrocardiograma" at bounding box center [232, 82] width 445 height 14
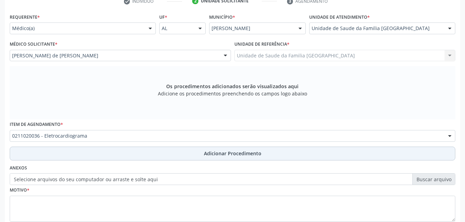
click at [129, 152] on button "Adicionar Procedimento" at bounding box center [233, 154] width 446 height 14
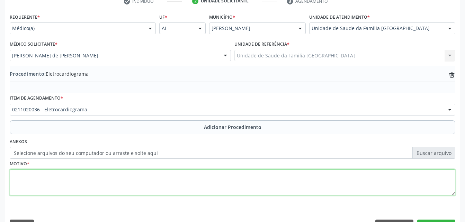
click at [127, 178] on textarea at bounding box center [233, 183] width 446 height 26
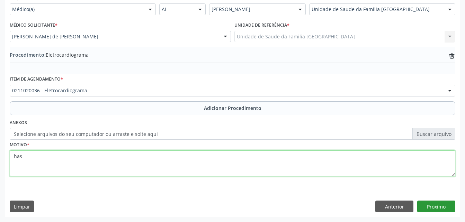
type textarea "has"
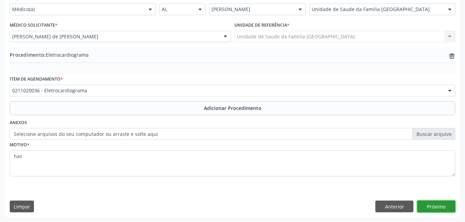
click at [433, 205] on button "Próximo" at bounding box center [436, 207] width 38 height 12
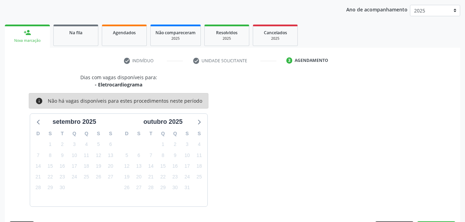
scroll to position [109, 0]
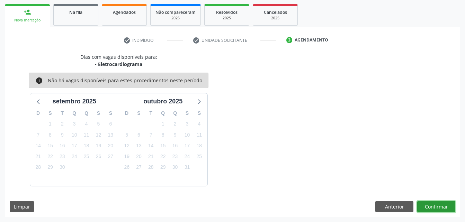
click at [432, 204] on button "Confirmar" at bounding box center [436, 207] width 38 height 12
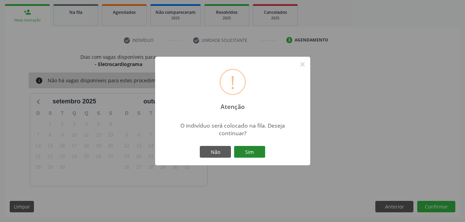
click at [249, 153] on button "Sim" at bounding box center [249, 152] width 31 height 12
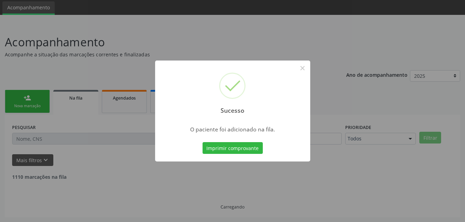
scroll to position [16, 0]
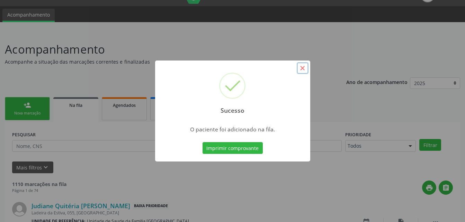
click at [304, 67] on button "×" at bounding box center [303, 68] width 12 height 12
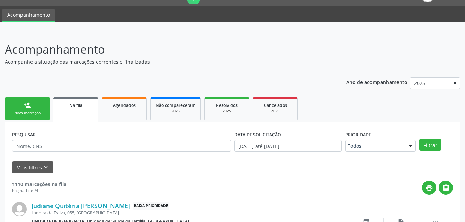
click at [42, 111] on div "Nova marcação" at bounding box center [27, 113] width 35 height 5
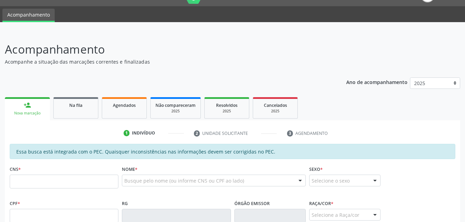
scroll to position [120, 0]
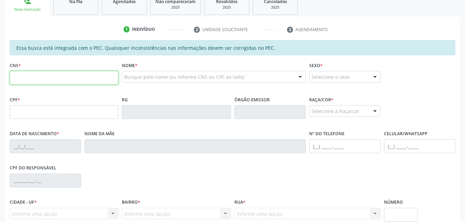
click at [80, 80] on input "text" at bounding box center [64, 78] width 109 height 14
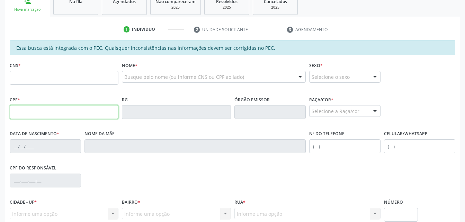
click at [16, 115] on input "text" at bounding box center [64, 112] width 109 height 14
type input "126.801.294-74"
type input "703 6030 4749 1937"
type input "20/03/1997"
type input "Regiane Galdino de Mendonça"
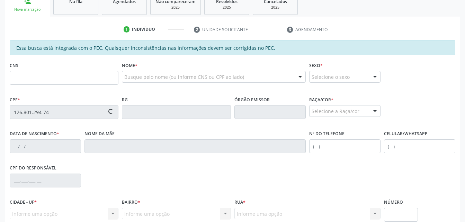
type input "(82) 99352-1520"
type input "71"
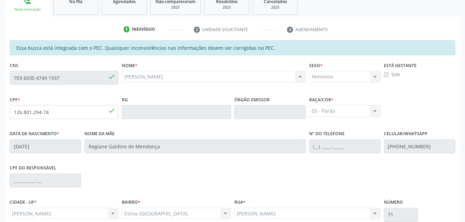
scroll to position [183, 0]
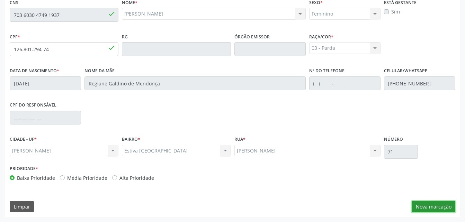
click at [447, 205] on button "Nova marcação" at bounding box center [434, 207] width 44 height 12
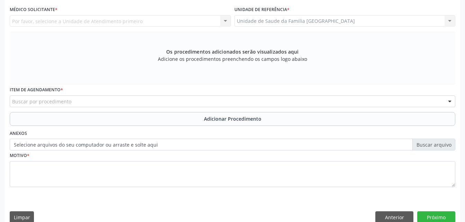
scroll to position [79, 0]
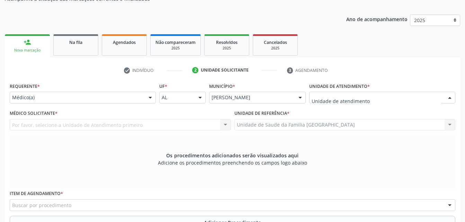
click at [362, 93] on div at bounding box center [382, 98] width 146 height 12
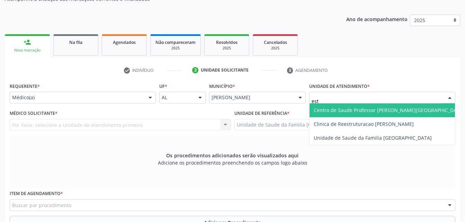
type input "esti"
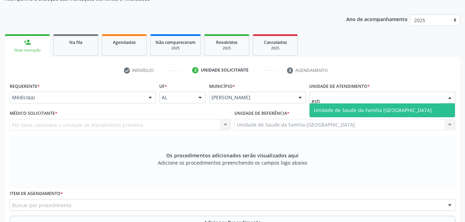
click at [376, 106] on span "Unidade de Saude da Familia [GEOGRAPHIC_DATA]" at bounding box center [382, 111] width 145 height 14
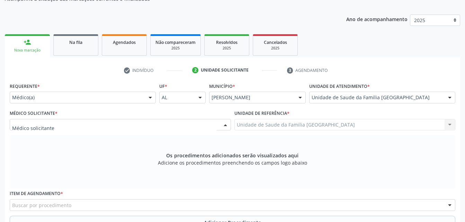
click at [177, 126] on div at bounding box center [120, 125] width 221 height 12
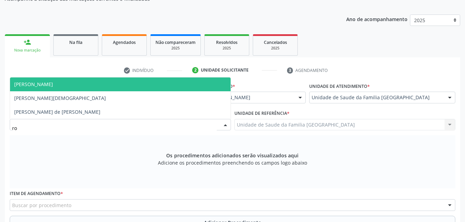
type input "rod"
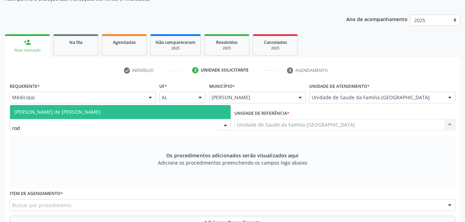
click at [174, 109] on span "Rodrigo Santana de Luna Batista" at bounding box center [120, 112] width 221 height 14
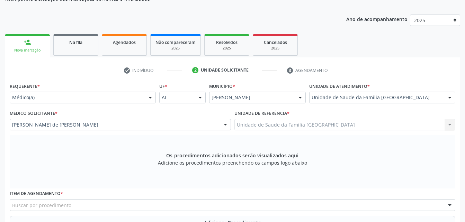
scroll to position [148, 0]
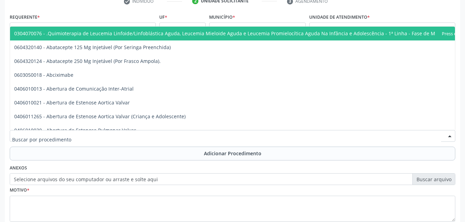
click at [188, 134] on div at bounding box center [233, 136] width 446 height 12
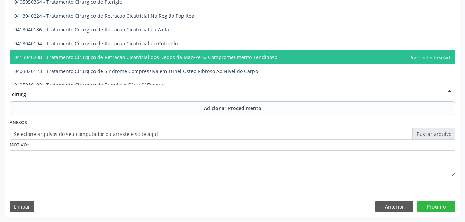
scroll to position [2500, 0]
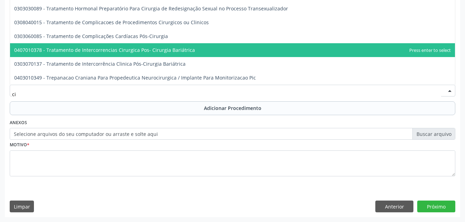
type input "c"
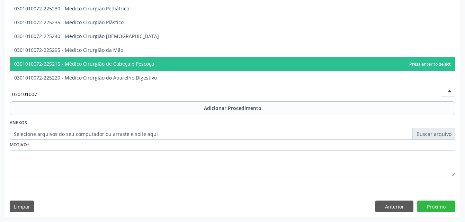
scroll to position [125, 0]
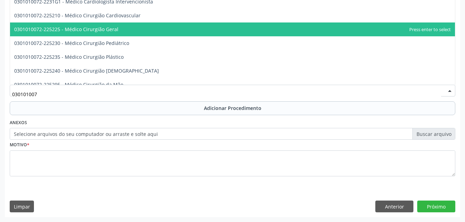
click at [182, 33] on span "0301010072-225225 - Médico Cirurgião Geral" at bounding box center [232, 30] width 445 height 14
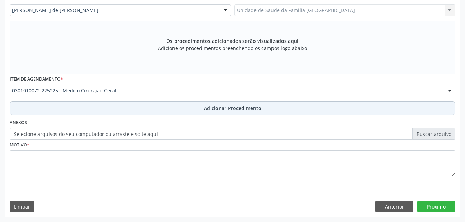
click at [231, 107] on span "Adicionar Procedimento" at bounding box center [232, 108] width 57 height 7
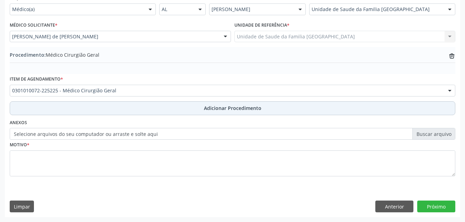
scroll to position [167, 0]
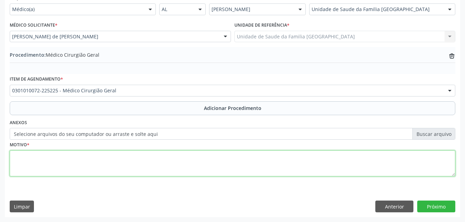
click at [211, 163] on textarea at bounding box center [233, 164] width 446 height 26
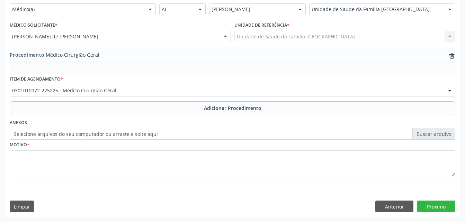
click at [190, 81] on div "Item de agendamento * 0301010072-225225 - Médico Cirurgião Geral 0304070076 - .…" at bounding box center [233, 85] width 446 height 22
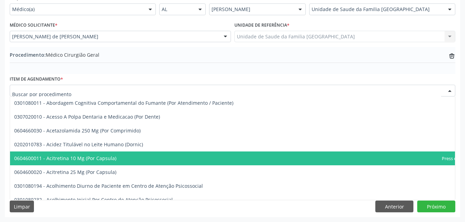
click at [190, 85] on div at bounding box center [233, 91] width 446 height 12
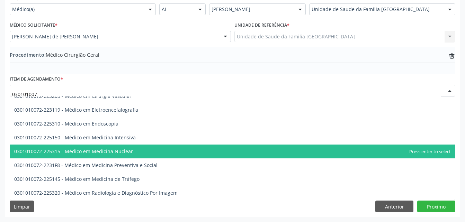
scroll to position [852, 0]
type input "0301010072"
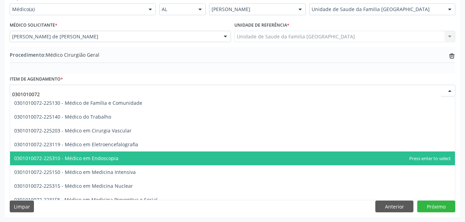
scroll to position [783, 0]
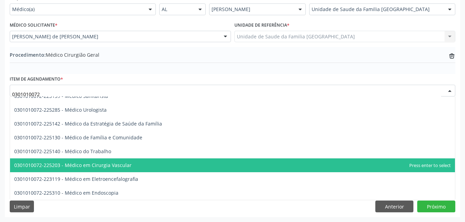
click at [163, 159] on span "0301010072-225203 - Médico em Cirurgia Vascular" at bounding box center [232, 166] width 445 height 14
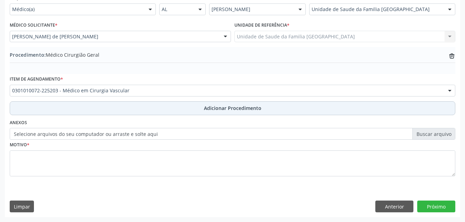
click at [179, 109] on button "Adicionar Procedimento" at bounding box center [233, 108] width 446 height 14
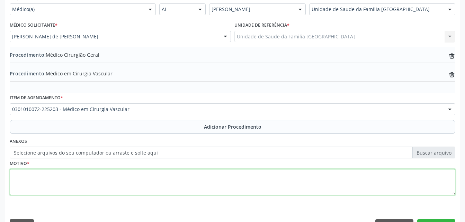
click at [171, 176] on textarea at bounding box center [233, 182] width 446 height 26
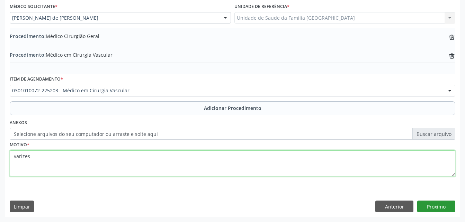
type textarea "varizes"
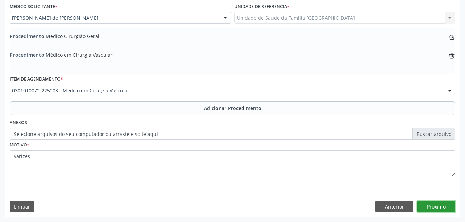
click at [442, 206] on button "Próximo" at bounding box center [436, 207] width 38 height 12
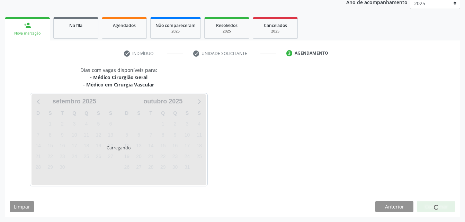
scroll to position [116, 0]
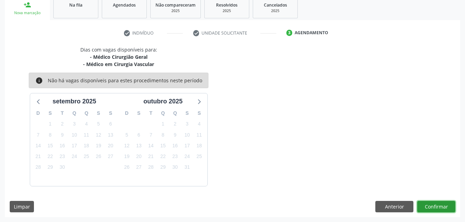
click at [444, 204] on button "Confirmar" at bounding box center [436, 207] width 38 height 12
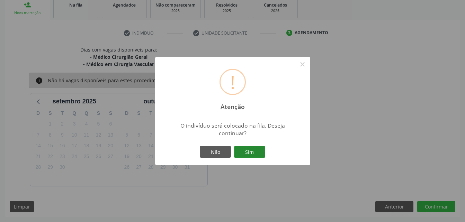
click at [253, 155] on button "Sim" at bounding box center [249, 152] width 31 height 12
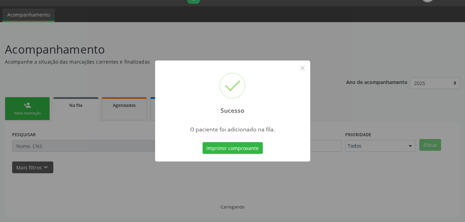
scroll to position [16, 0]
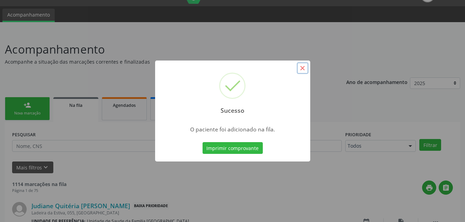
click at [304, 68] on button "×" at bounding box center [303, 68] width 12 height 12
